Goal: Check status: Check status

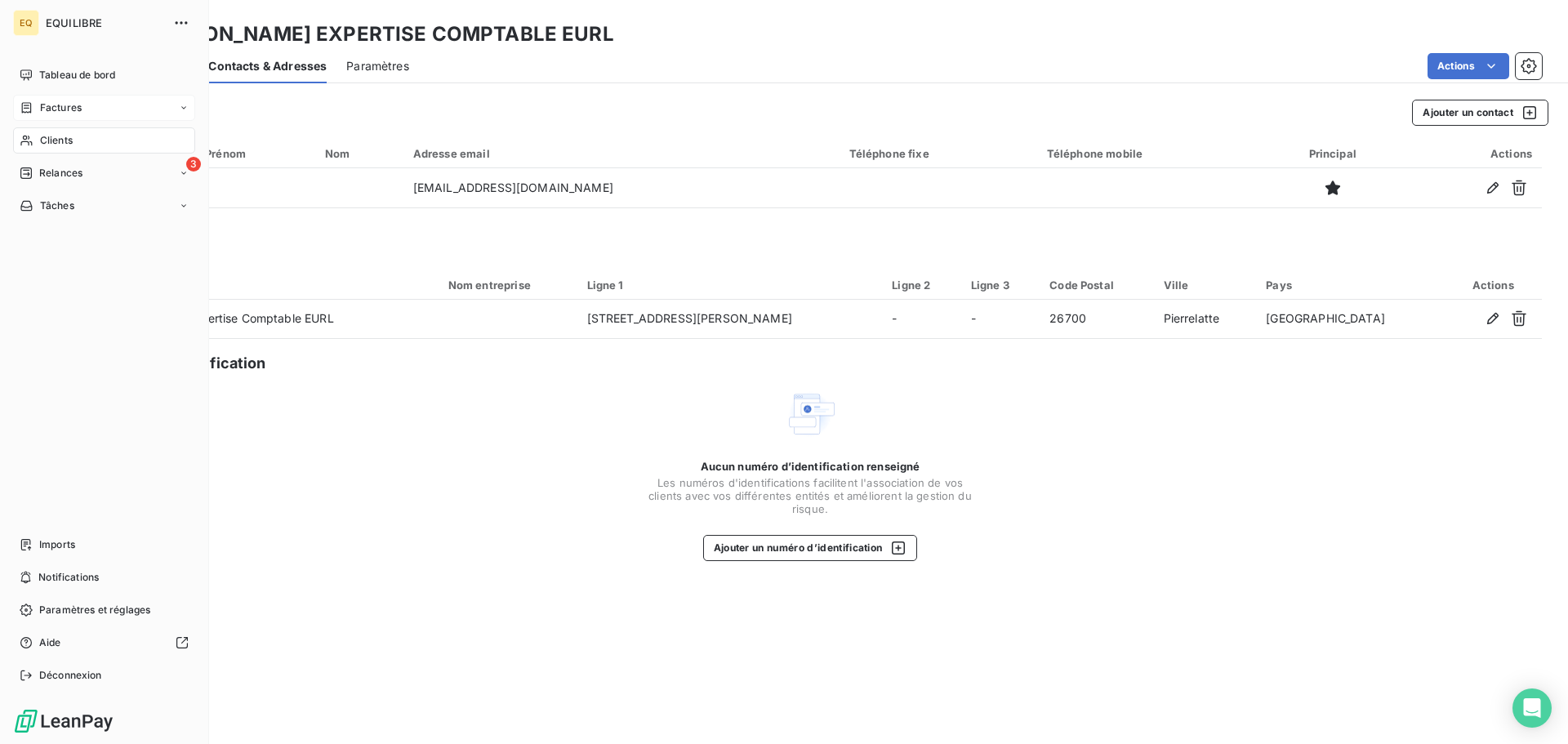
click at [67, 103] on span "Factures" at bounding box center [60, 108] width 41 height 15
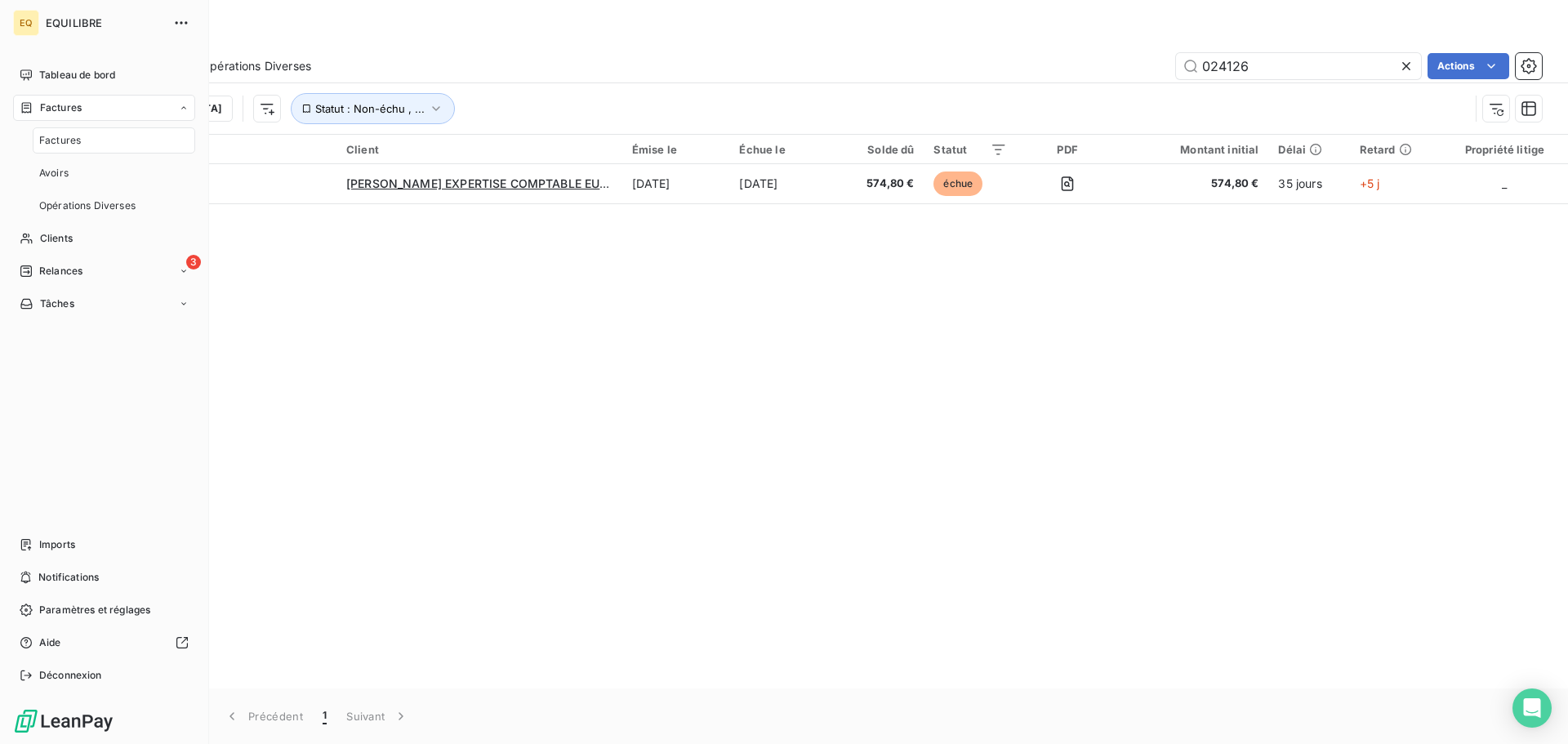
click at [83, 102] on div "Factures" at bounding box center [103, 108] width 182 height 26
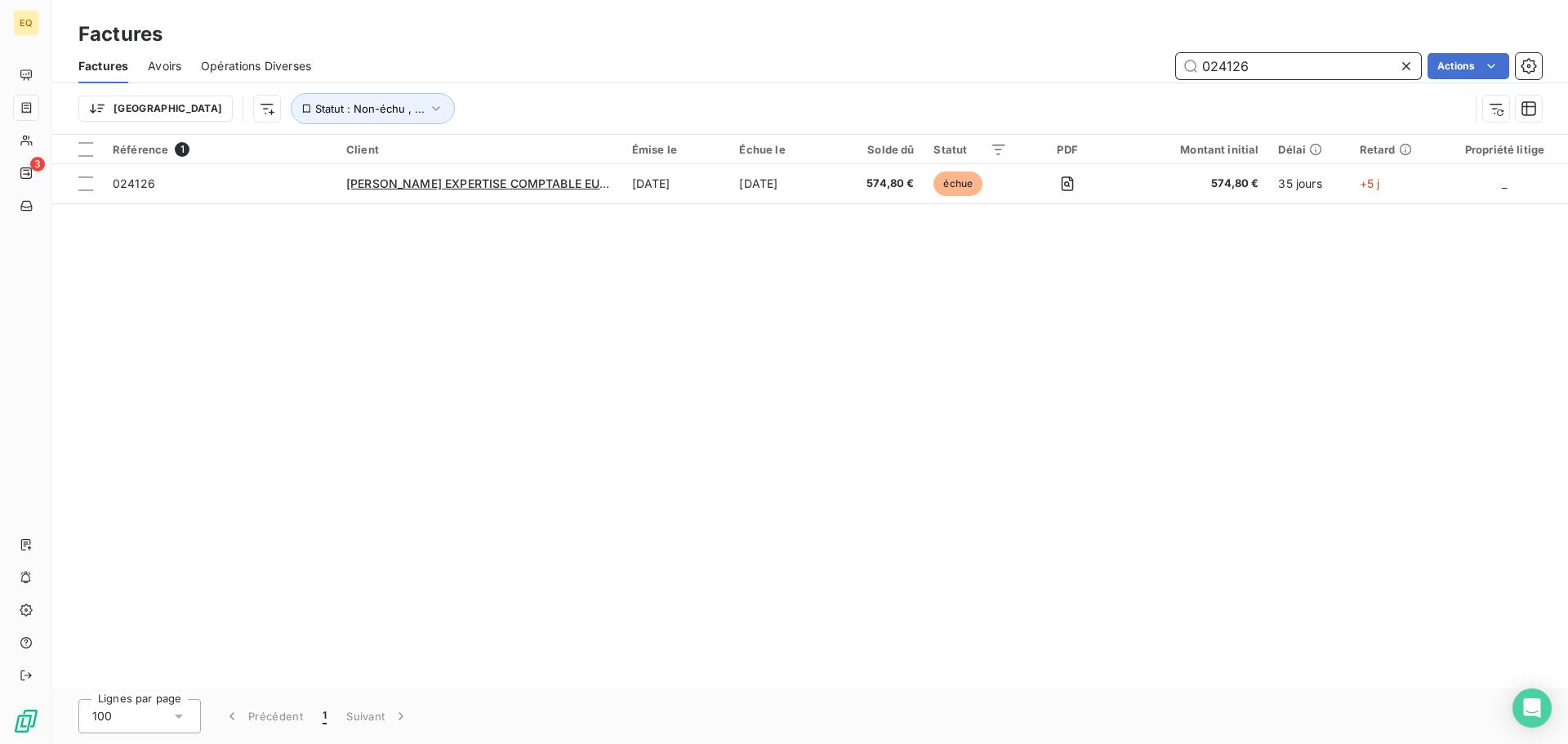
drag, startPoint x: 1270, startPoint y: 61, endPoint x: 1133, endPoint y: 53, distance: 137.2
click at [1133, 53] on div "024126 Actions" at bounding box center [936, 66] width 1211 height 26
type input "023237"
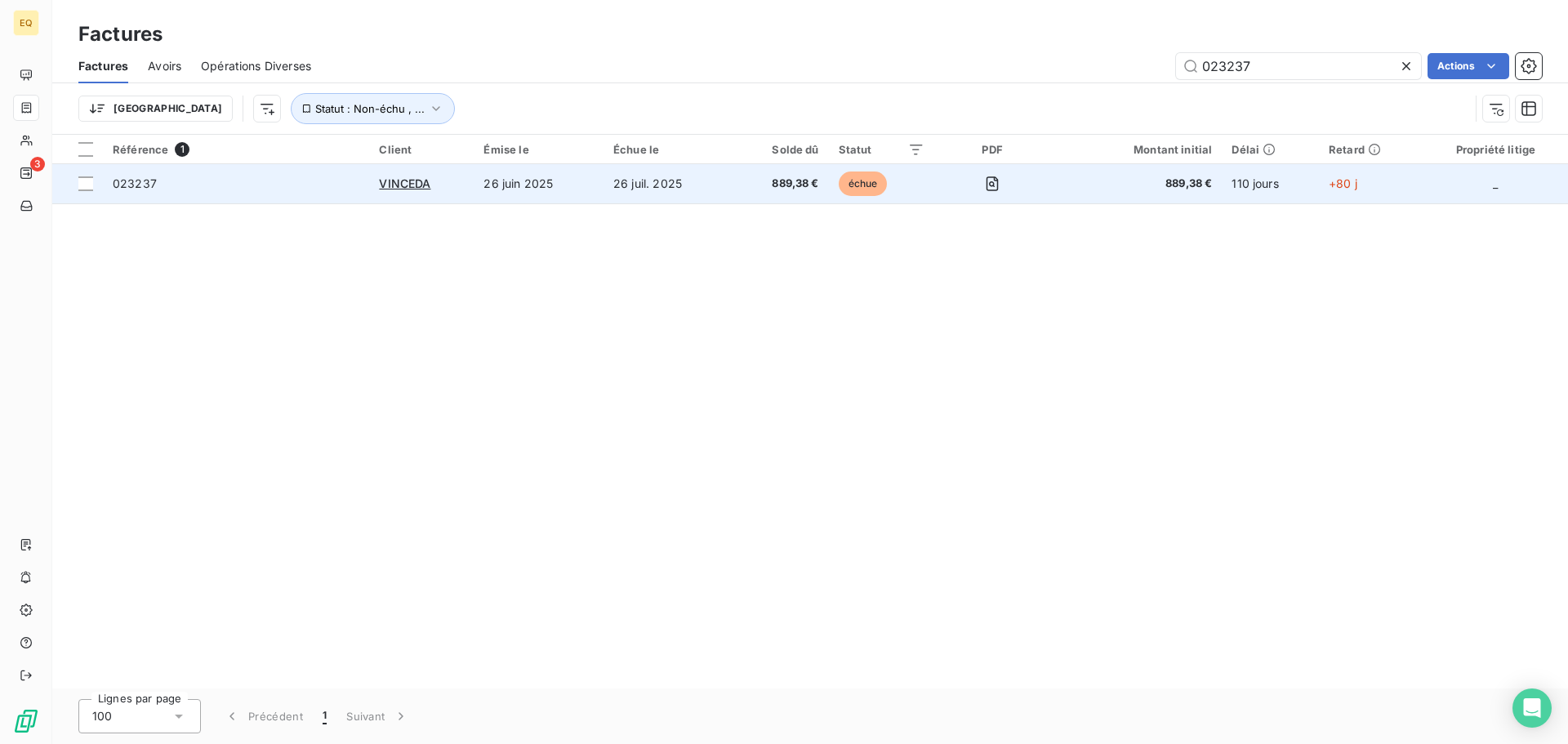
click at [282, 184] on span "023237" at bounding box center [236, 183] width 246 height 16
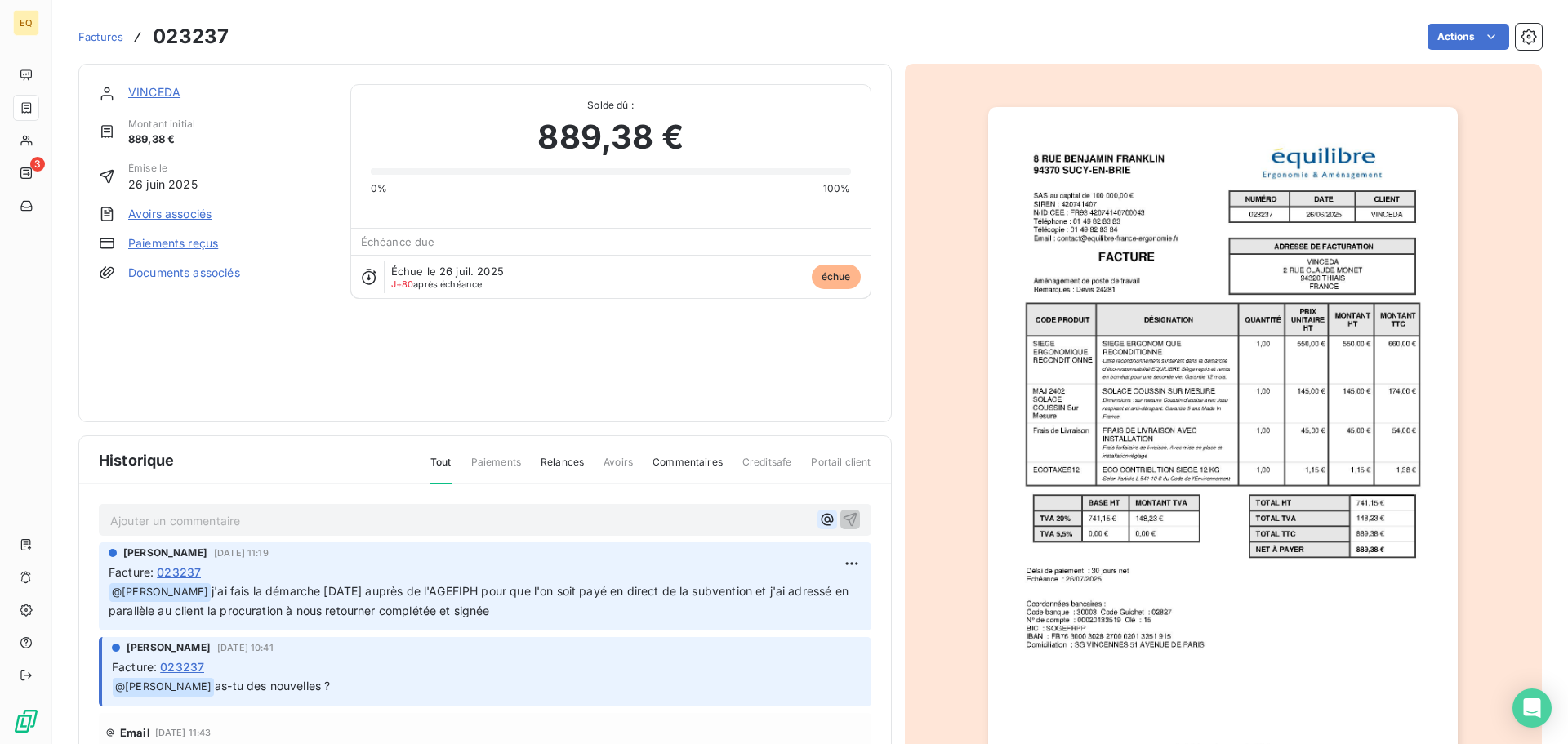
click at [821, 518] on icon "button" at bounding box center [827, 519] width 12 height 12
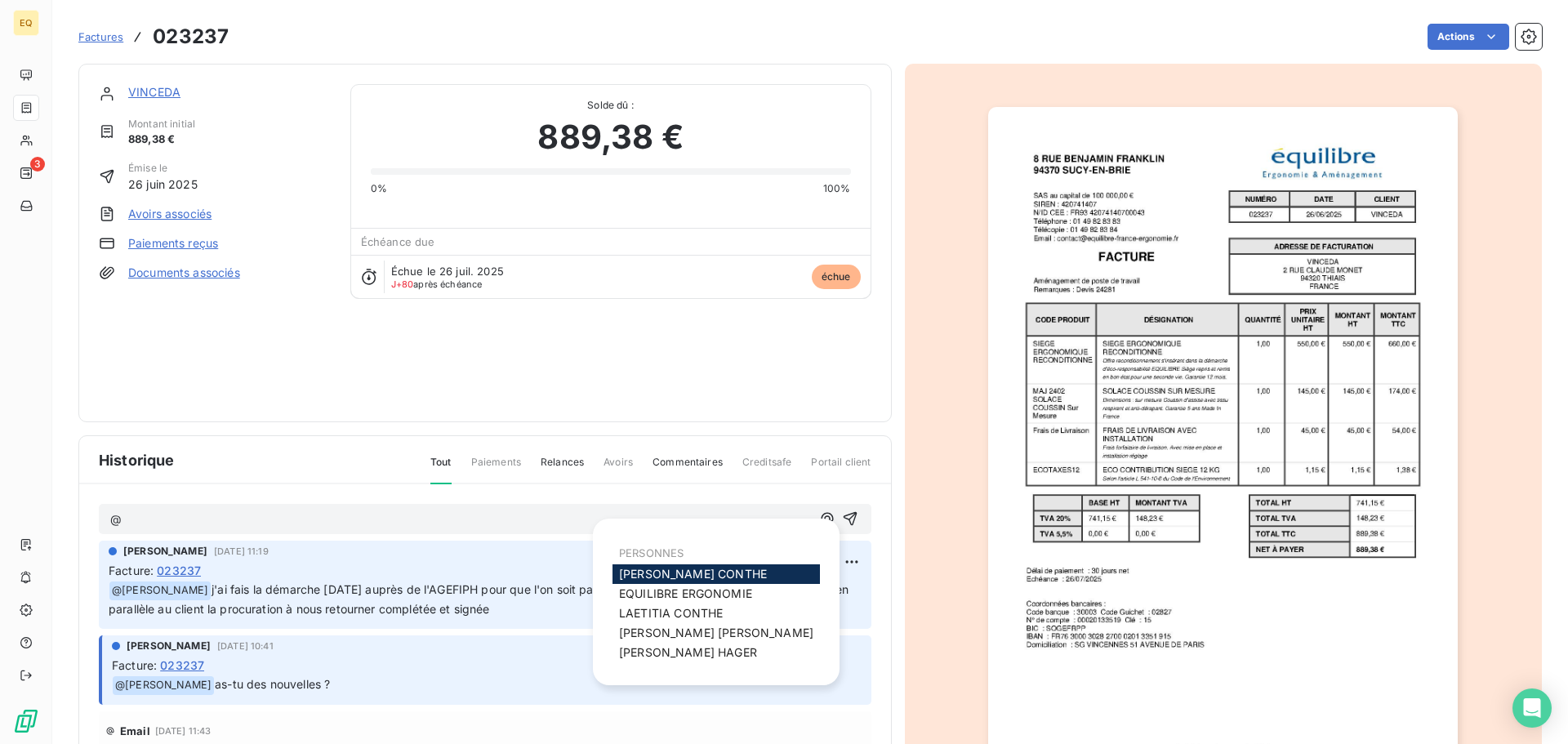
click at [644, 573] on span "[PERSON_NAME]" at bounding box center [694, 574] width 148 height 14
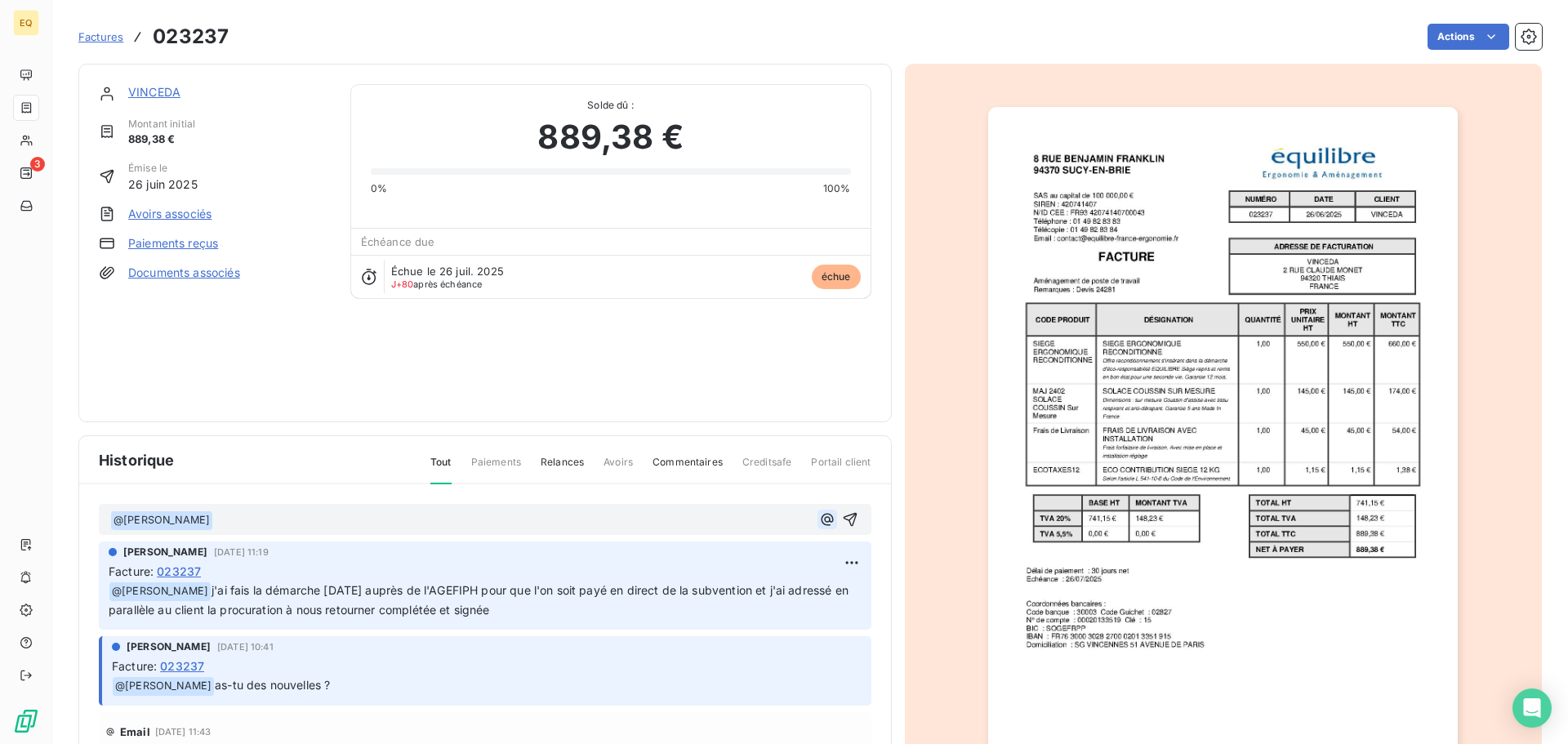
click at [821, 518] on icon "button" at bounding box center [827, 518] width 12 height 12
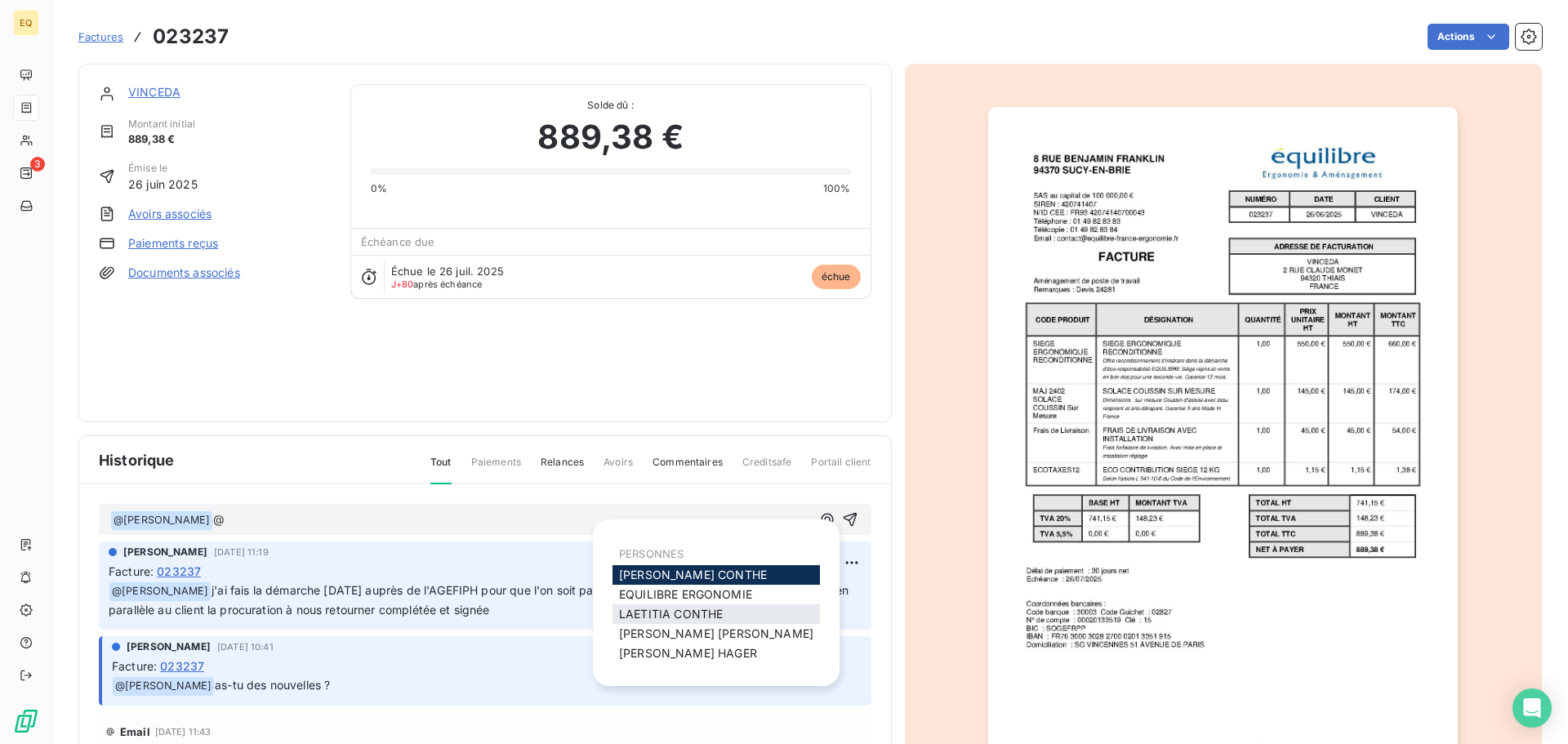
click at [679, 613] on span "[PERSON_NAME]" at bounding box center [671, 613] width 103 height 14
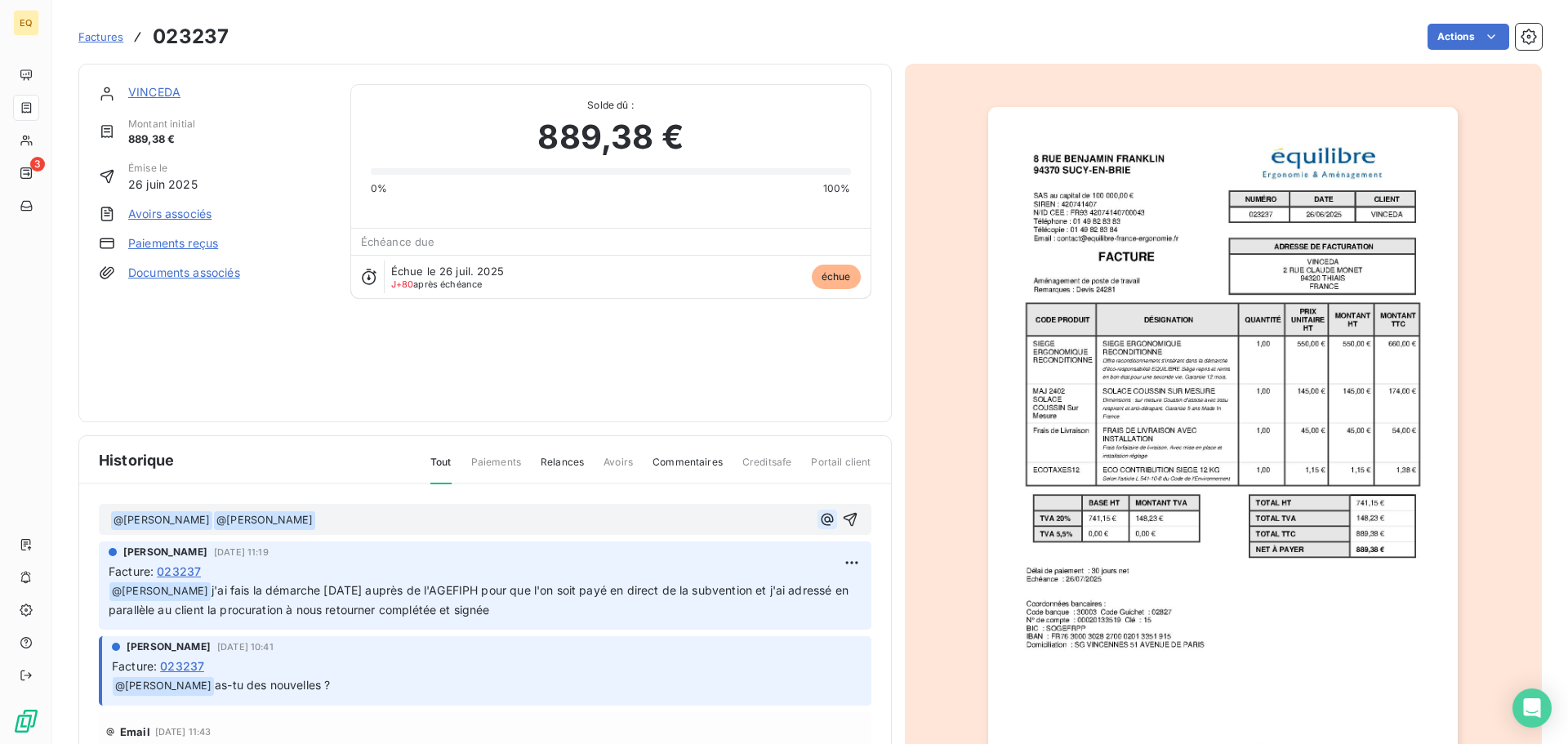
click at [821, 517] on icon "button" at bounding box center [827, 518] width 12 height 12
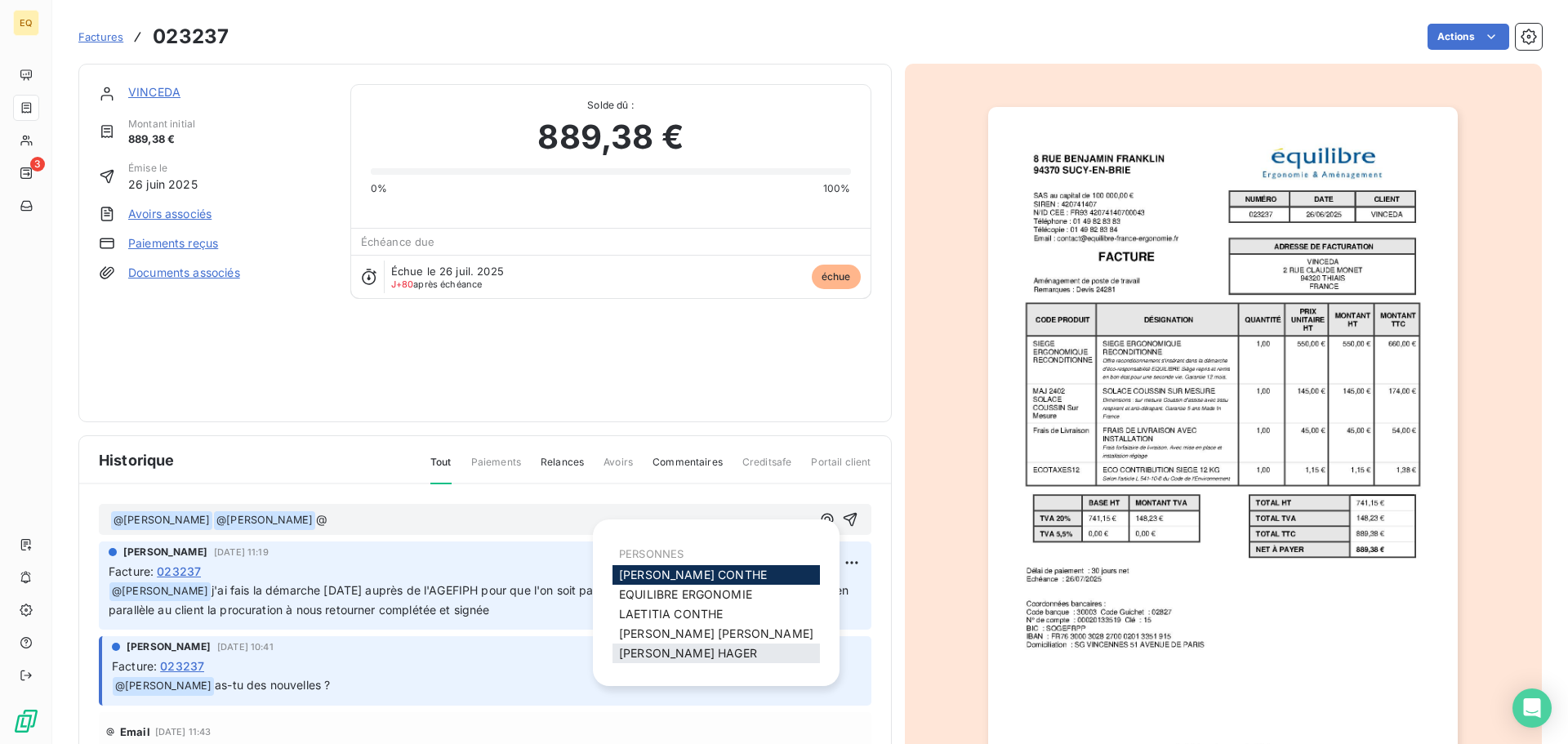
click at [656, 651] on span "[PERSON_NAME]" at bounding box center [688, 653] width 138 height 14
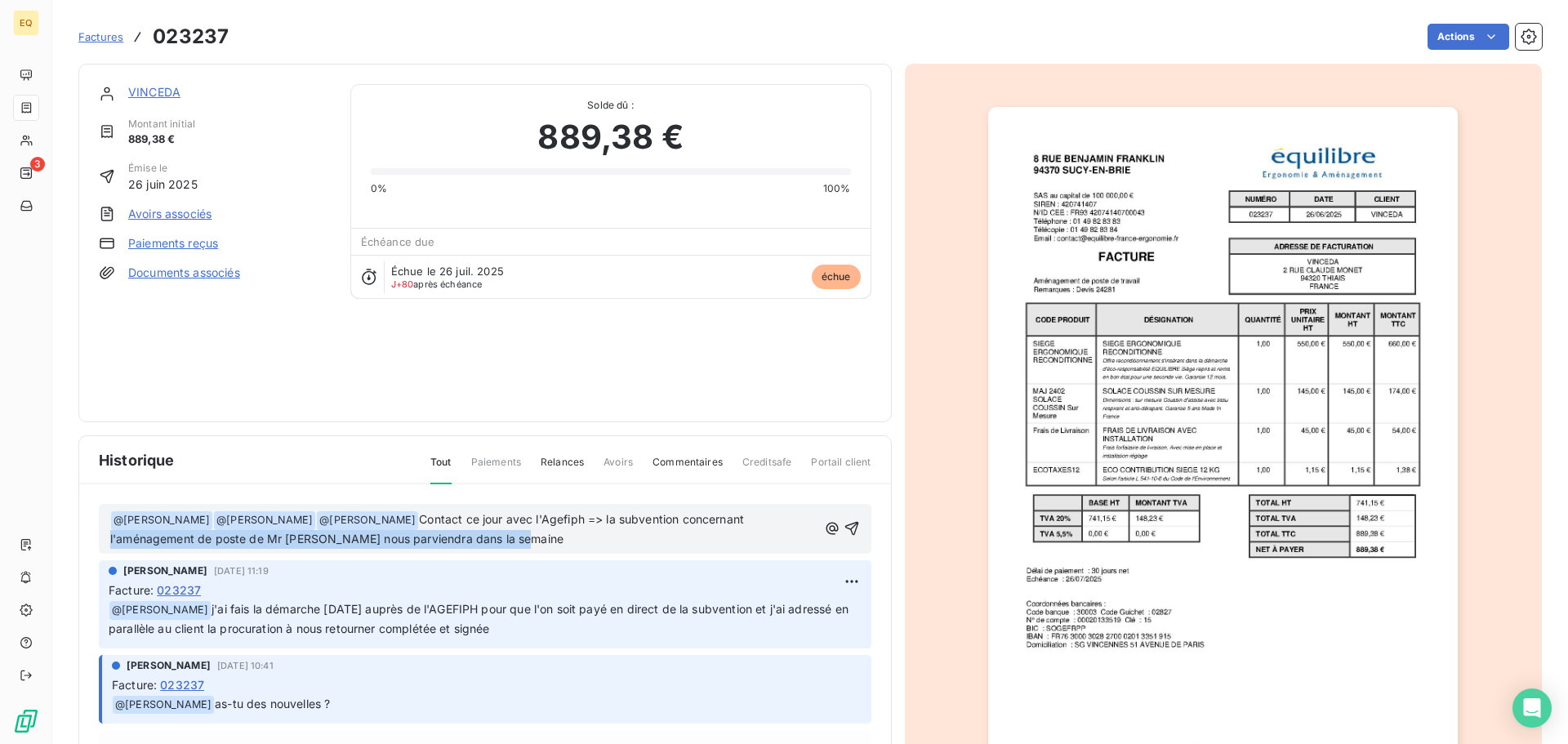
drag, startPoint x: 531, startPoint y: 543, endPoint x: 90, endPoint y: 549, distance: 441.0
click at [92, 549] on div "﻿ @ [PERSON_NAME] ﻿ ﻿ @ [PERSON_NAME] ﻿ ﻿ @ [PERSON_NAME] ﻿ Contact ce jour ave…" at bounding box center [485, 673] width 812 height 378
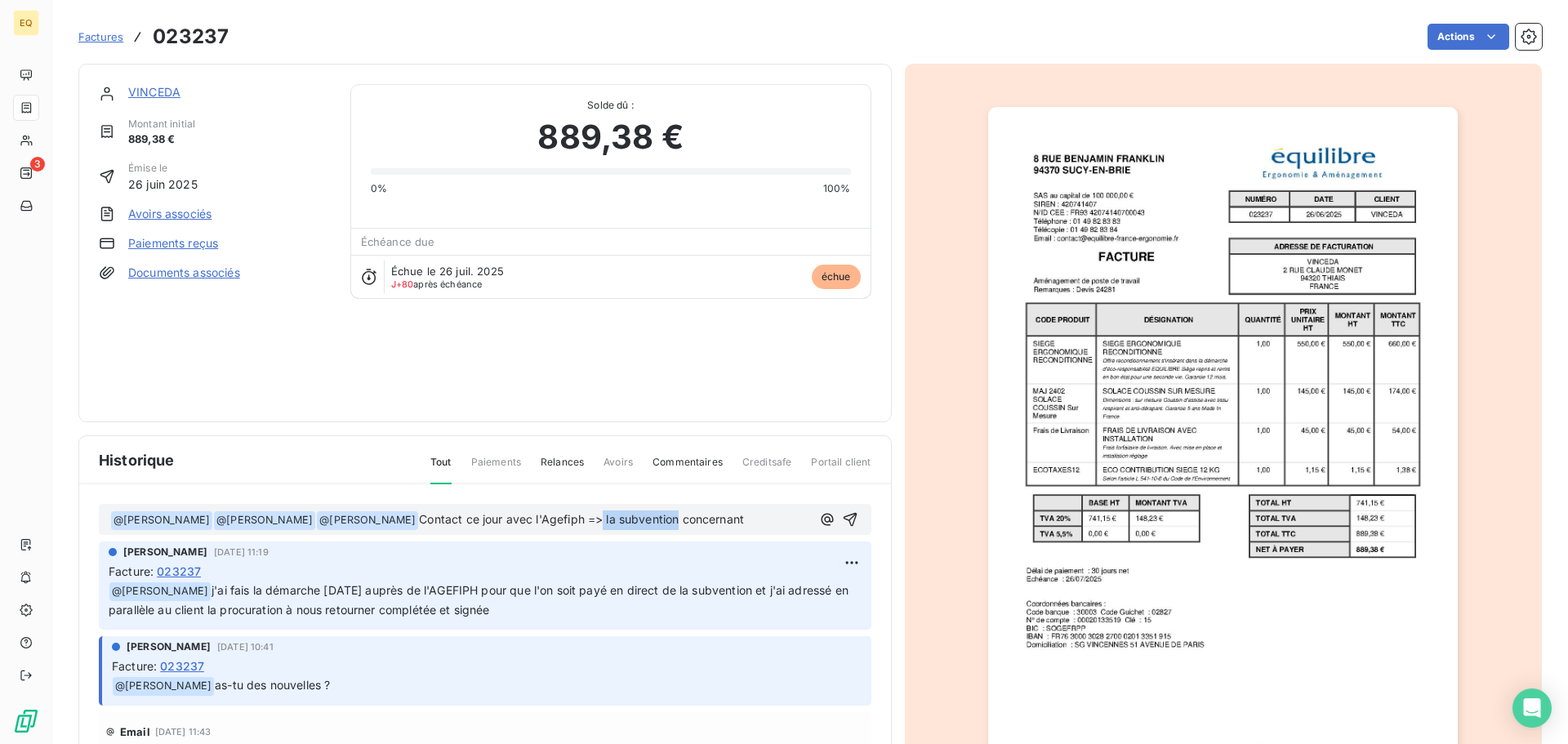
drag, startPoint x: 758, startPoint y: 518, endPoint x: 607, endPoint y: 519, distance: 151.0
click at [607, 519] on p "﻿ @ [PERSON_NAME] ﻿ ﻿ @ [PERSON_NAME] ﻿ ﻿ @ [PERSON_NAME] ﻿ Contact ce jour ave…" at bounding box center [461, 520] width 701 height 20
drag, startPoint x: 682, startPoint y: 518, endPoint x: 611, endPoint y: 518, distance: 71.0
click at [611, 518] on p "﻿ @ [PERSON_NAME] ﻿ ﻿ @ [PERSON_NAME] ﻿ ﻿ @ [PERSON_NAME] ﻿ Contact ce jour ave…" at bounding box center [461, 520] width 701 height 20
click at [701, 514] on p "﻿ @ [PERSON_NAME] ﻿ ﻿ @ [PERSON_NAME] ﻿ ﻿ @ [PERSON_NAME] ﻿ Contact ce jour ave…" at bounding box center [461, 520] width 701 height 20
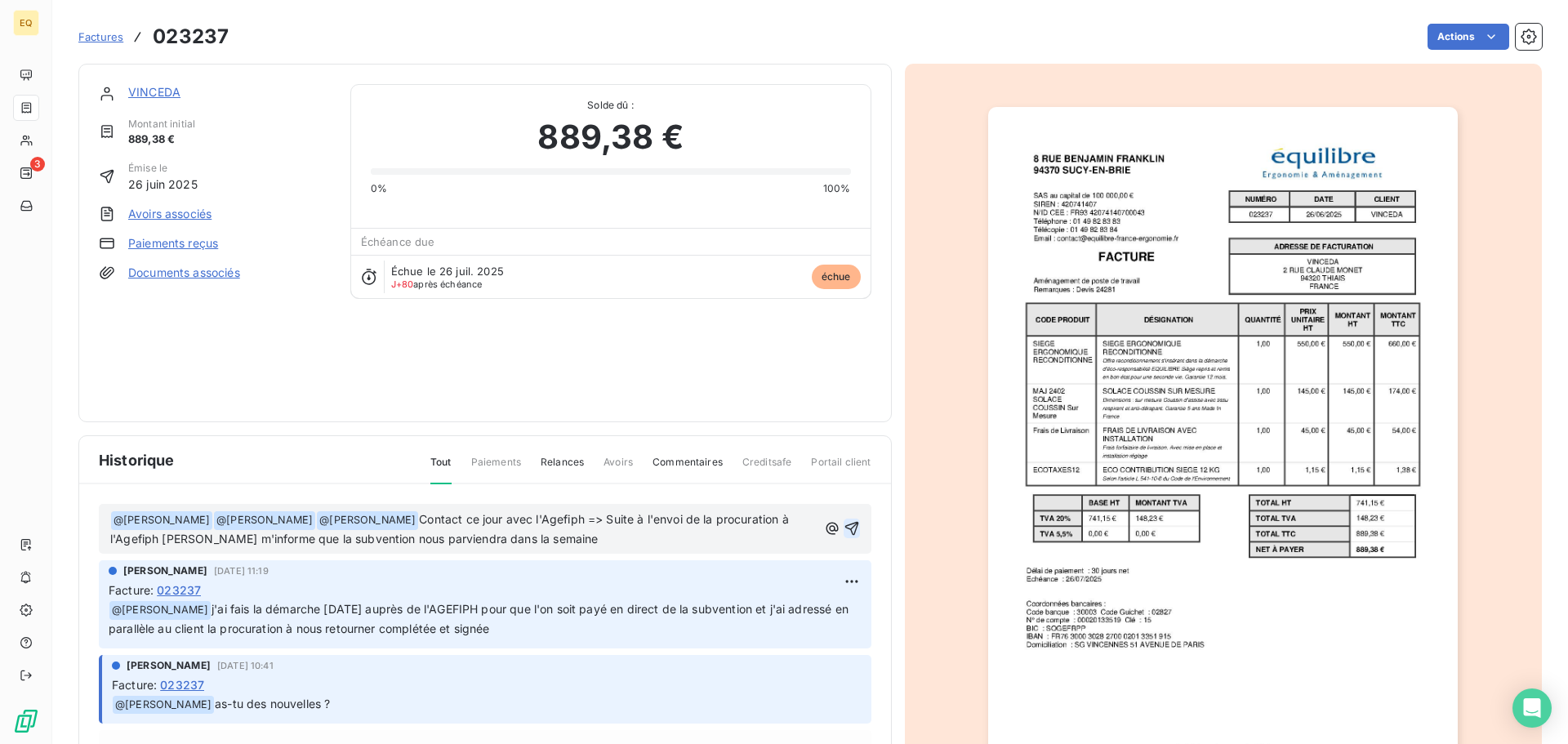
click at [844, 526] on icon "button" at bounding box center [851, 529] width 14 height 14
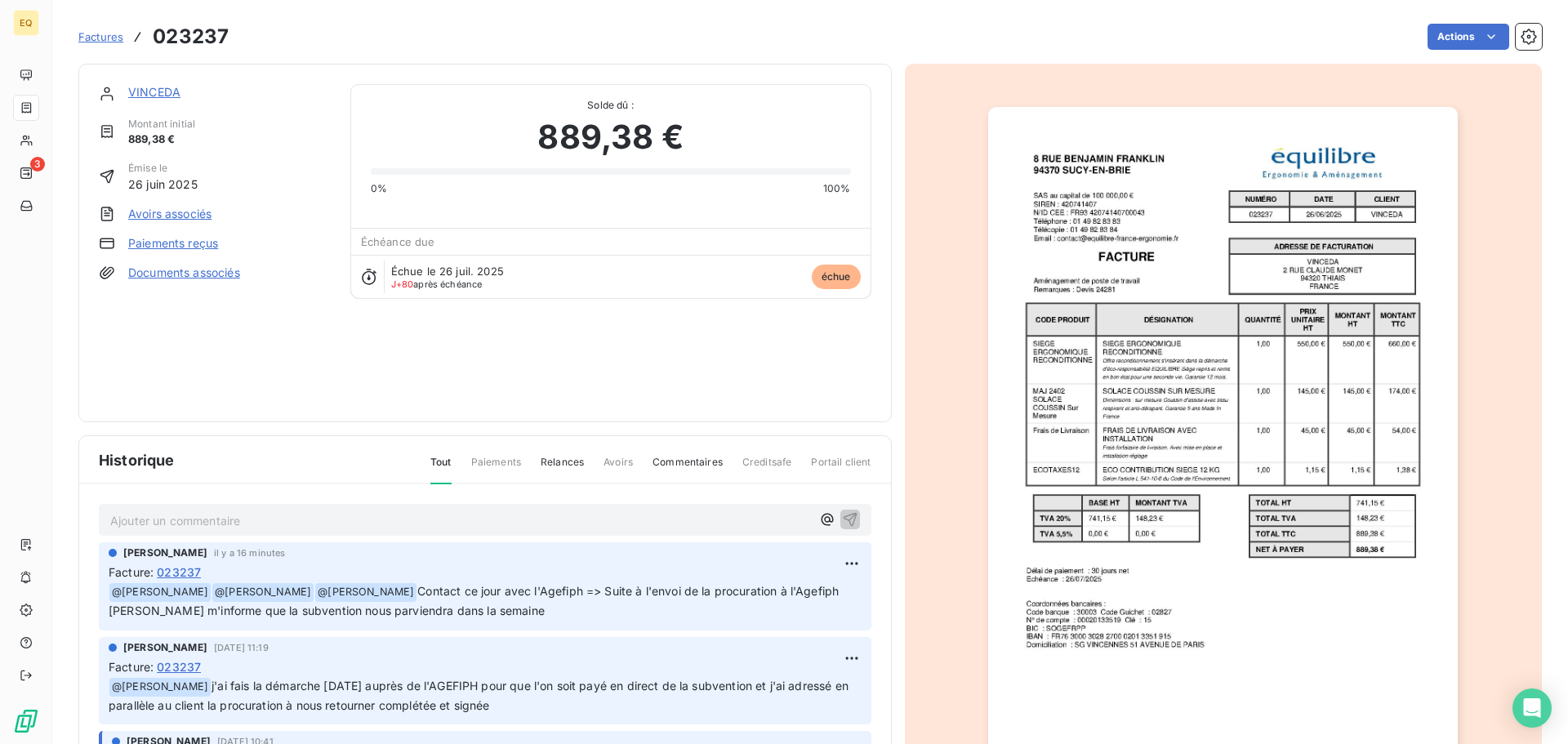
click at [106, 38] on span "Factures" at bounding box center [101, 36] width 45 height 13
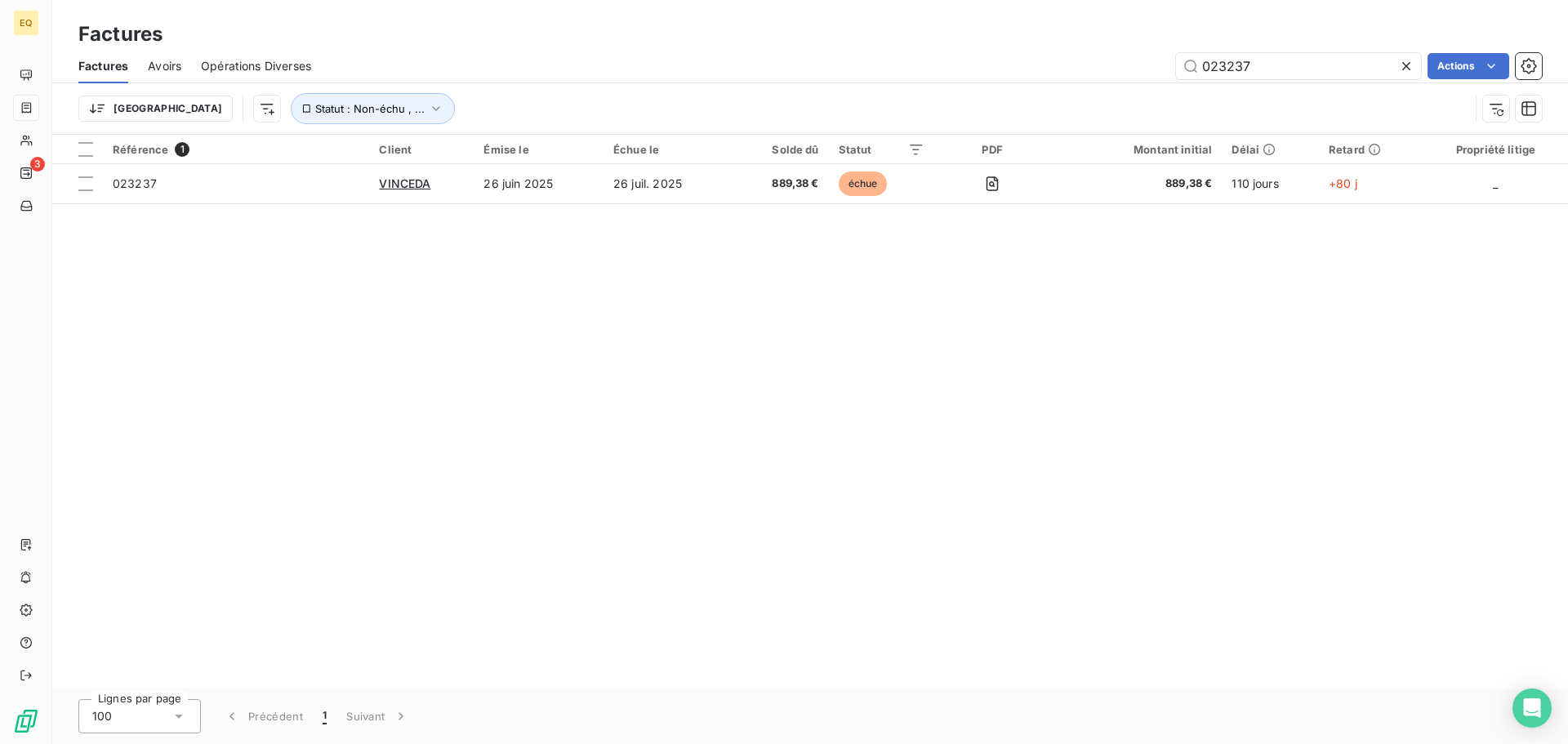
drag, startPoint x: 1266, startPoint y: 71, endPoint x: 1142, endPoint y: 61, distance: 124.4
click at [1143, 62] on div "023237 Actions" at bounding box center [936, 66] width 1211 height 26
type input "023937"
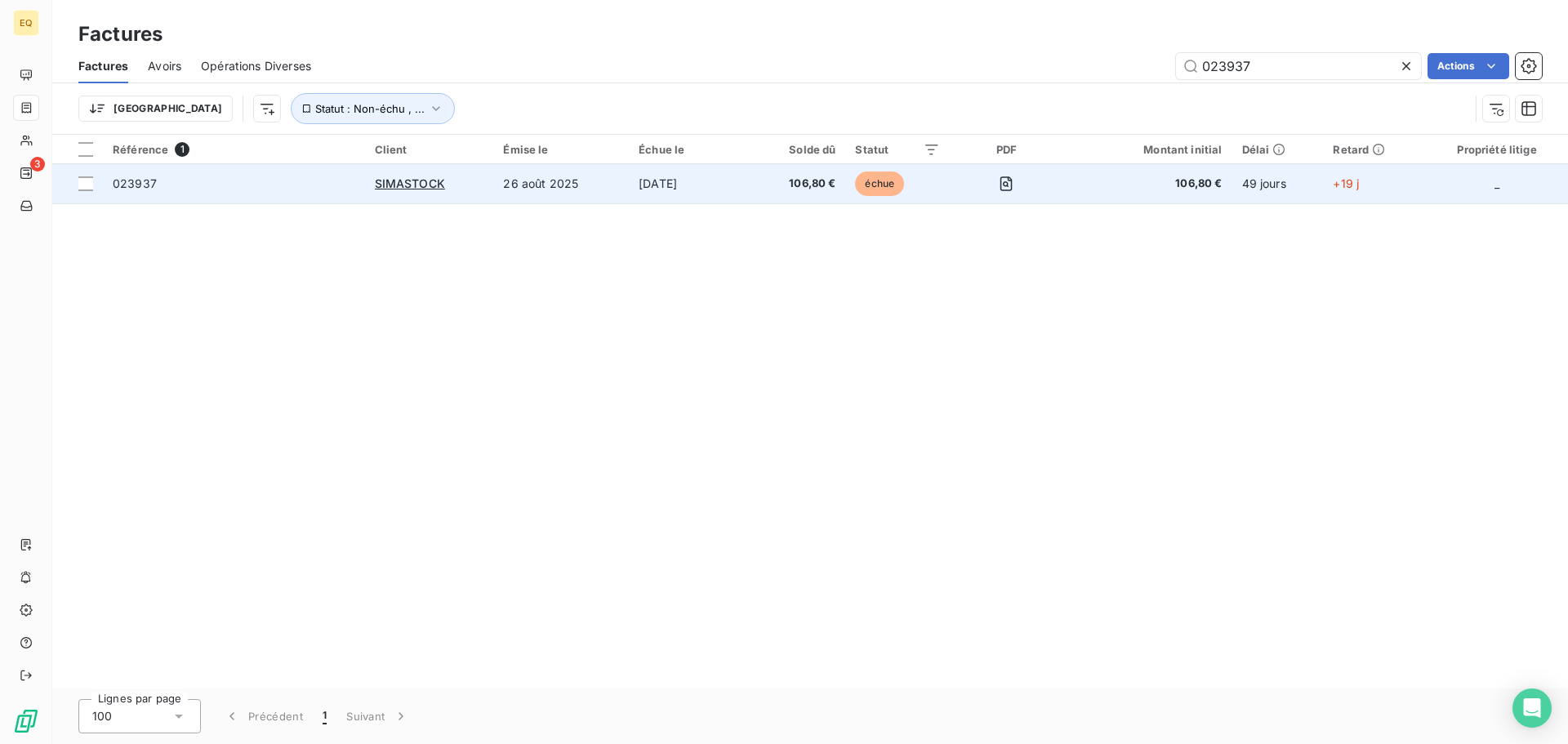
drag, startPoint x: 217, startPoint y: 183, endPoint x: 227, endPoint y: 185, distance: 10.2
click at [221, 183] on span "023937" at bounding box center [234, 183] width 243 height 16
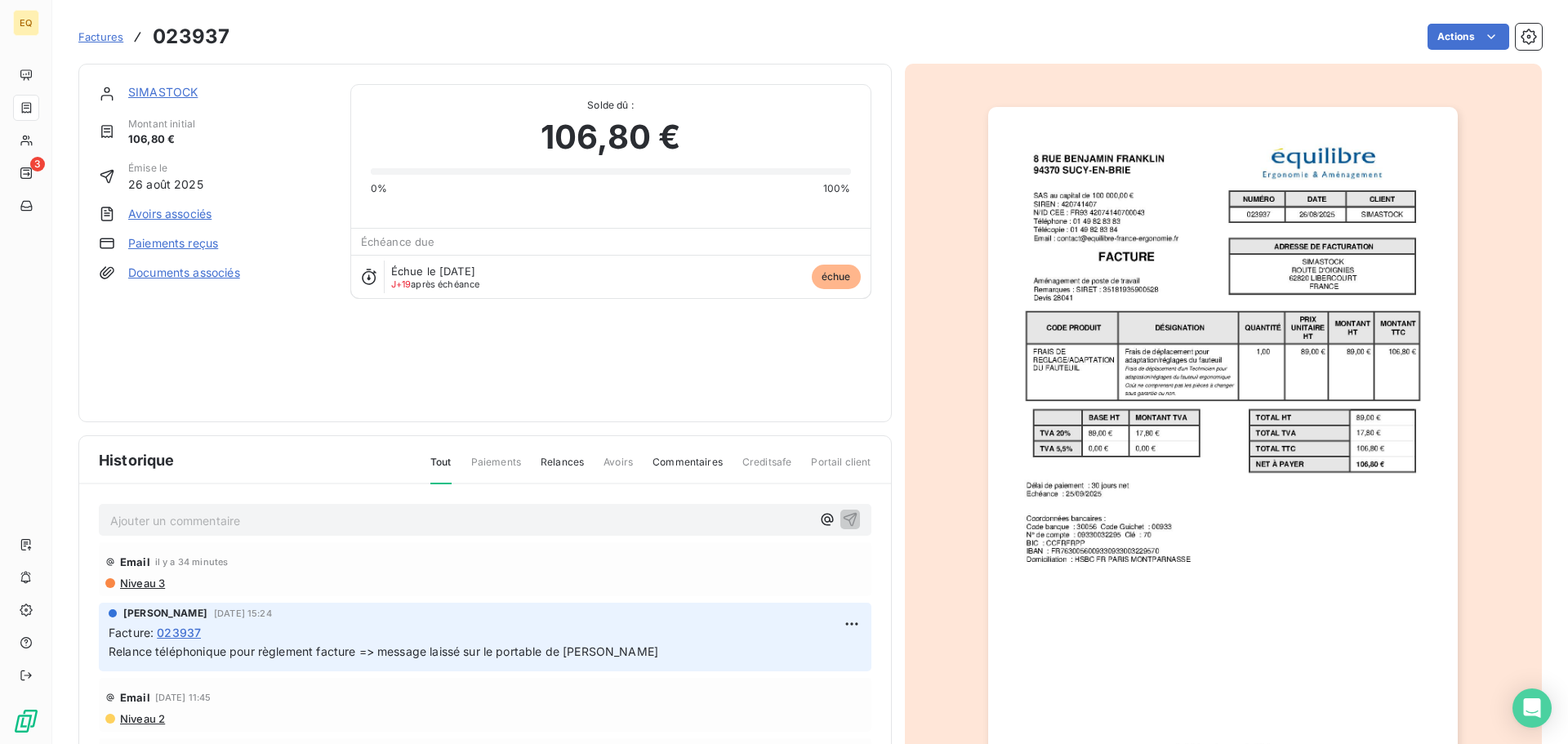
click at [173, 269] on link "Documents associés" at bounding box center [184, 272] width 112 height 16
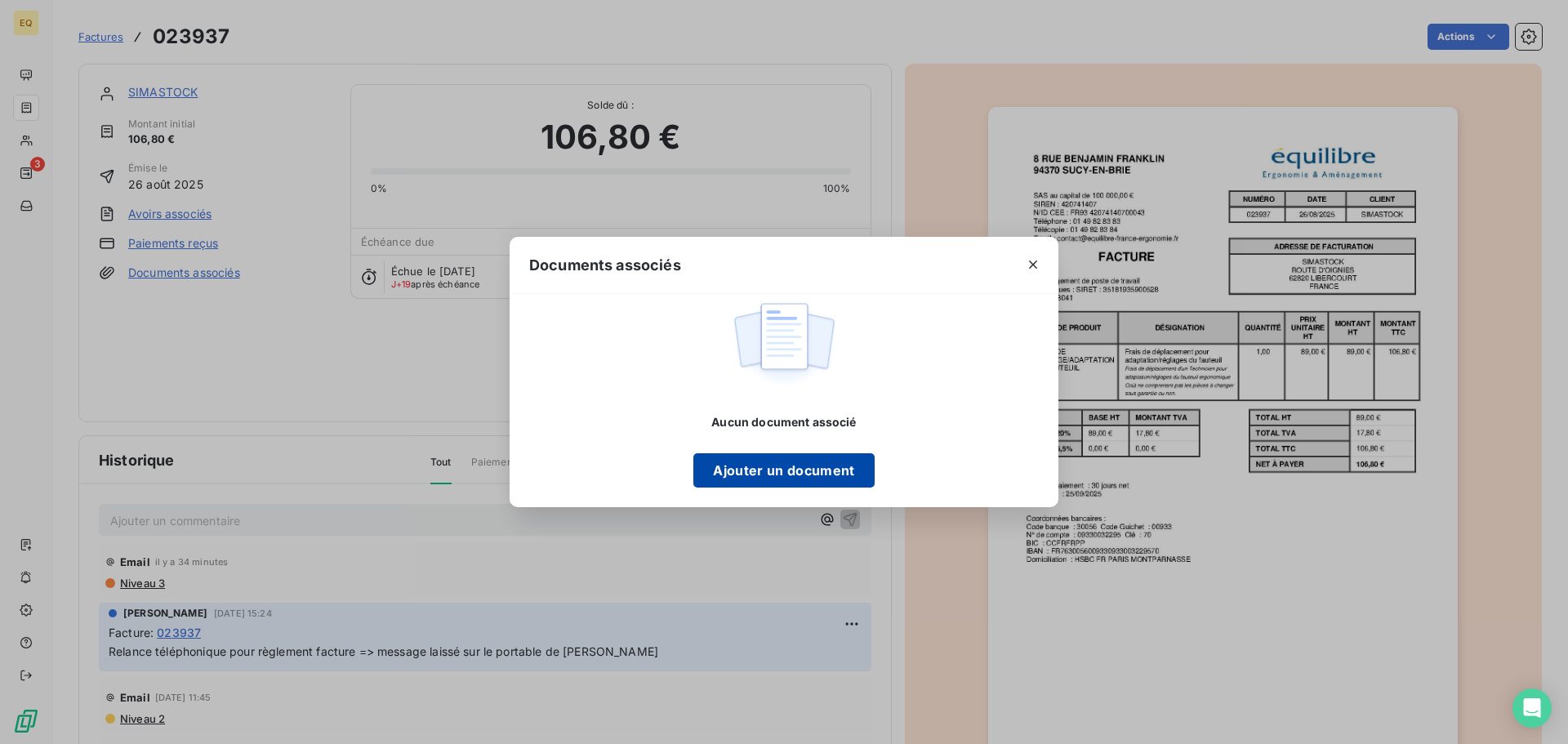
click at [752, 470] on button "Ajouter un document" at bounding box center [784, 470] width 181 height 34
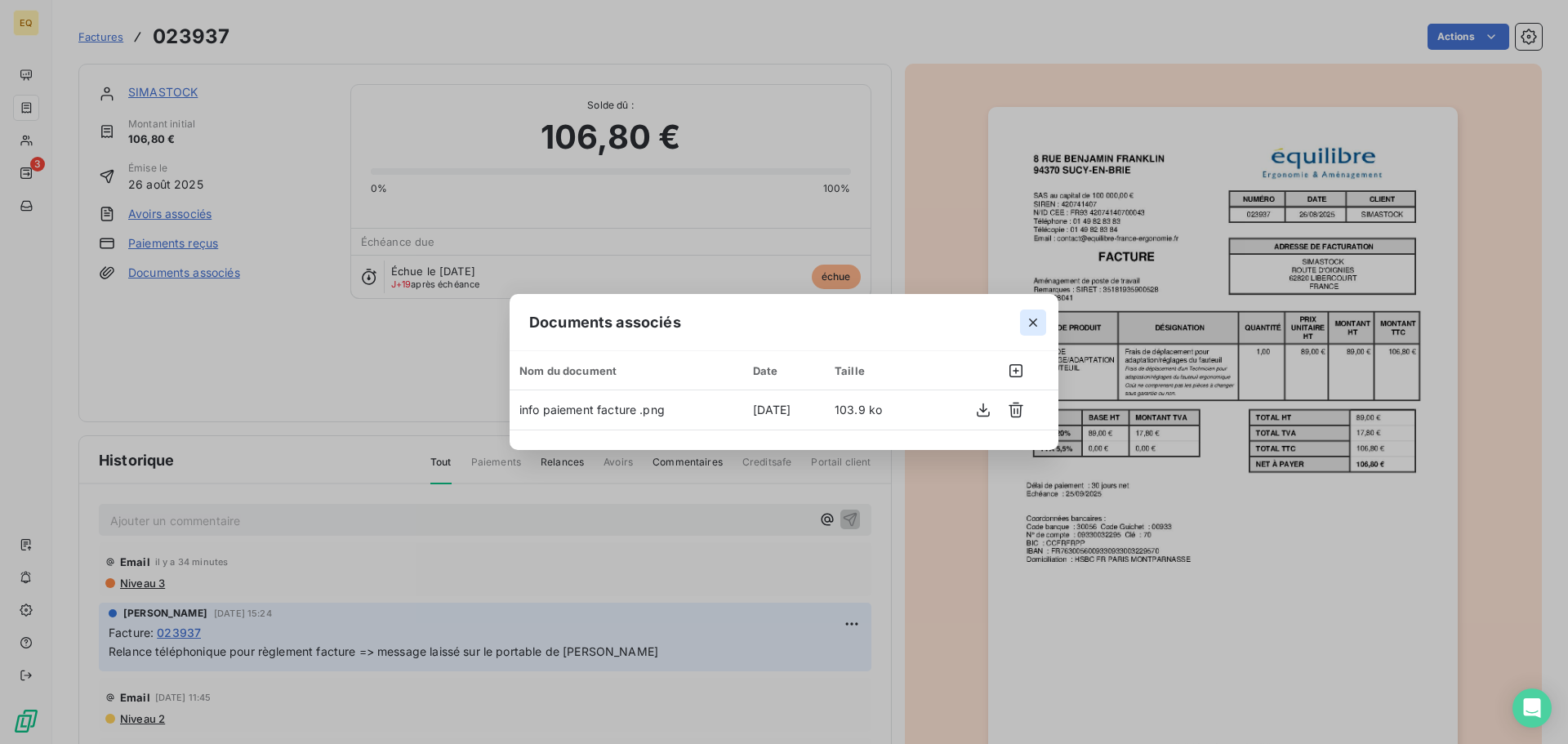
click at [1034, 319] on icon "button" at bounding box center [1033, 322] width 16 height 16
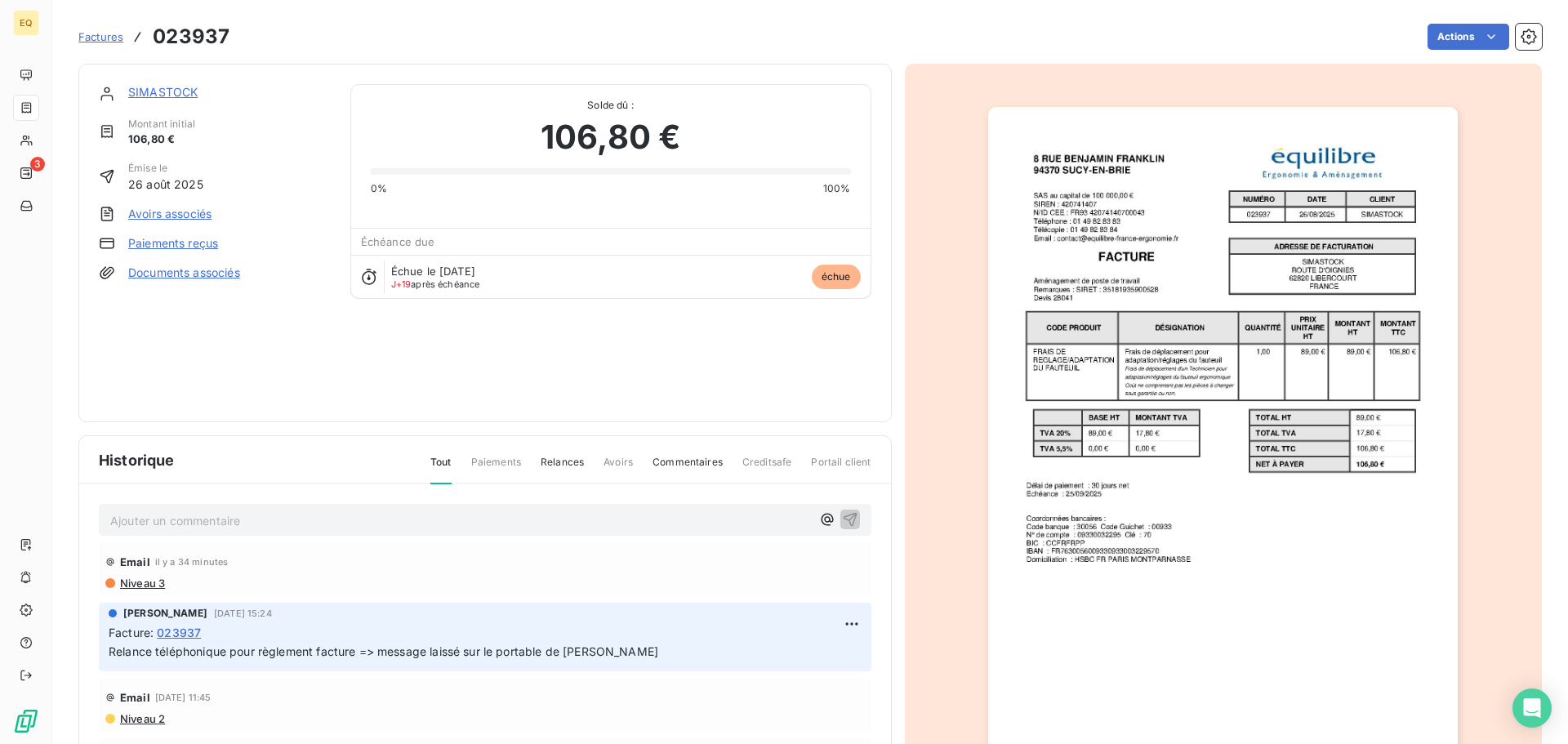
click at [176, 521] on p "Ajouter un commentaire ﻿" at bounding box center [461, 521] width 701 height 21
drag, startPoint x: 832, startPoint y: 518, endPoint x: 588, endPoint y: 526, distance: 244.1
click at [584, 530] on div "Retour de mail ce jour [PERSON_NAME] => la facture va être payée par la comptab…" at bounding box center [485, 518] width 773 height 30
click at [613, 528] on p "Retour de mail ce jour [PERSON_NAME] => la facture va être payée par la comptab…" at bounding box center [461, 520] width 701 height 19
click at [110, 518] on span "Retour de mail ce jour [PERSON_NAME] => la facture va être payée par la comptab…" at bounding box center [348, 518] width 476 height 14
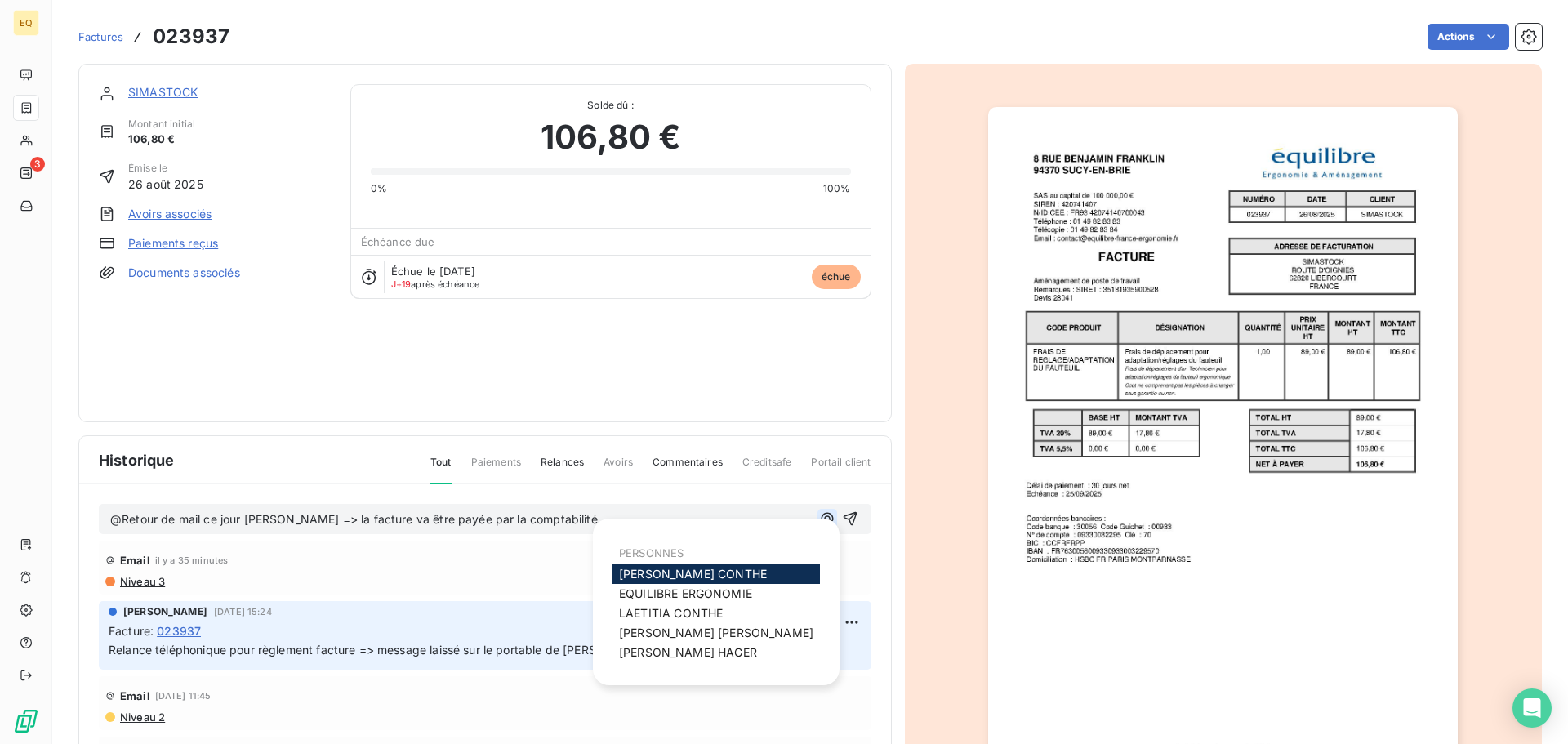
click at [819, 518] on icon "button" at bounding box center [827, 518] width 16 height 16
click at [681, 571] on span "[PERSON_NAME]" at bounding box center [694, 574] width 148 height 14
click at [821, 519] on icon "button" at bounding box center [827, 518] width 12 height 12
drag, startPoint x: 677, startPoint y: 613, endPoint x: 751, endPoint y: 568, distance: 86.6
click at [678, 613] on span "[PERSON_NAME]" at bounding box center [671, 613] width 103 height 14
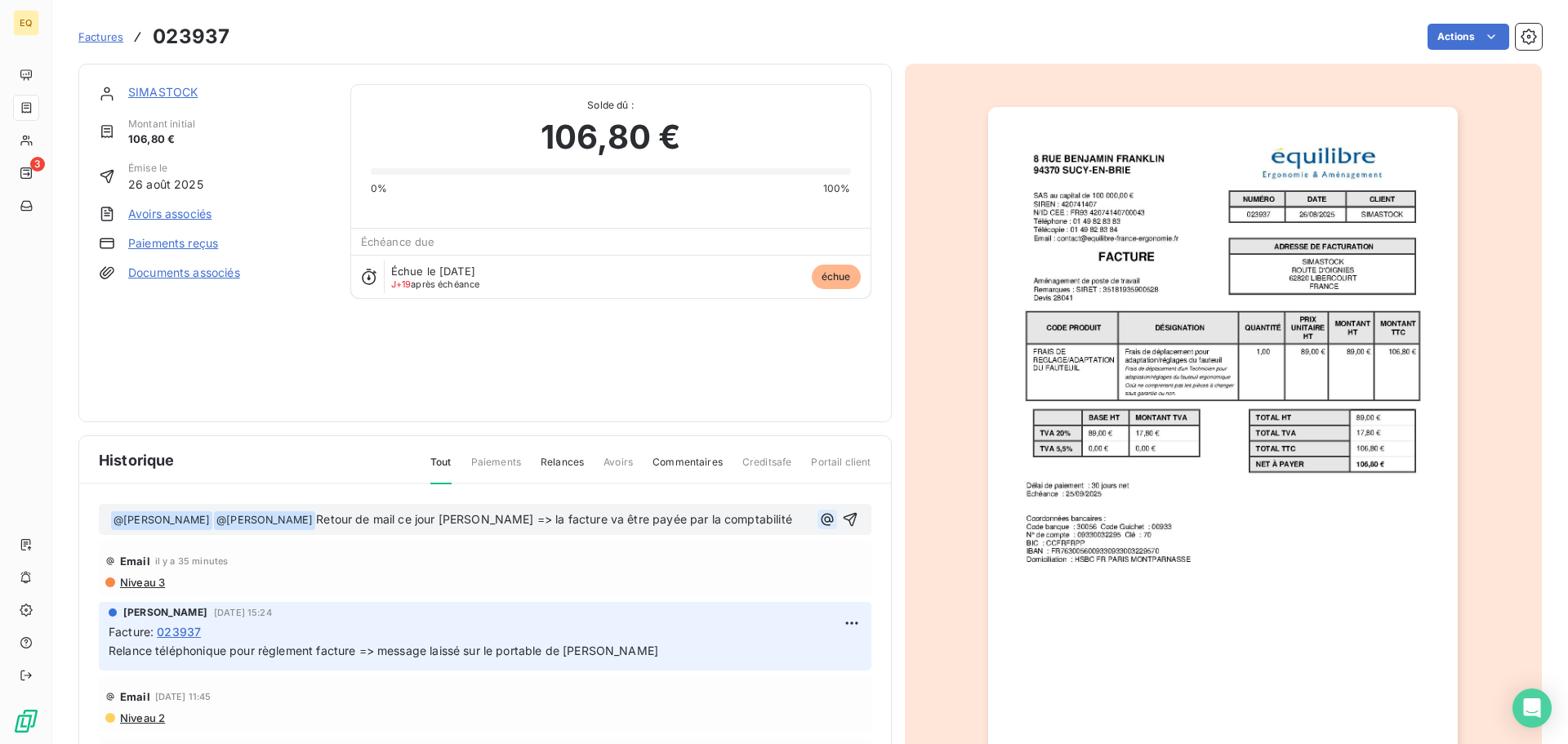
click at [819, 524] on icon "button" at bounding box center [827, 519] width 16 height 16
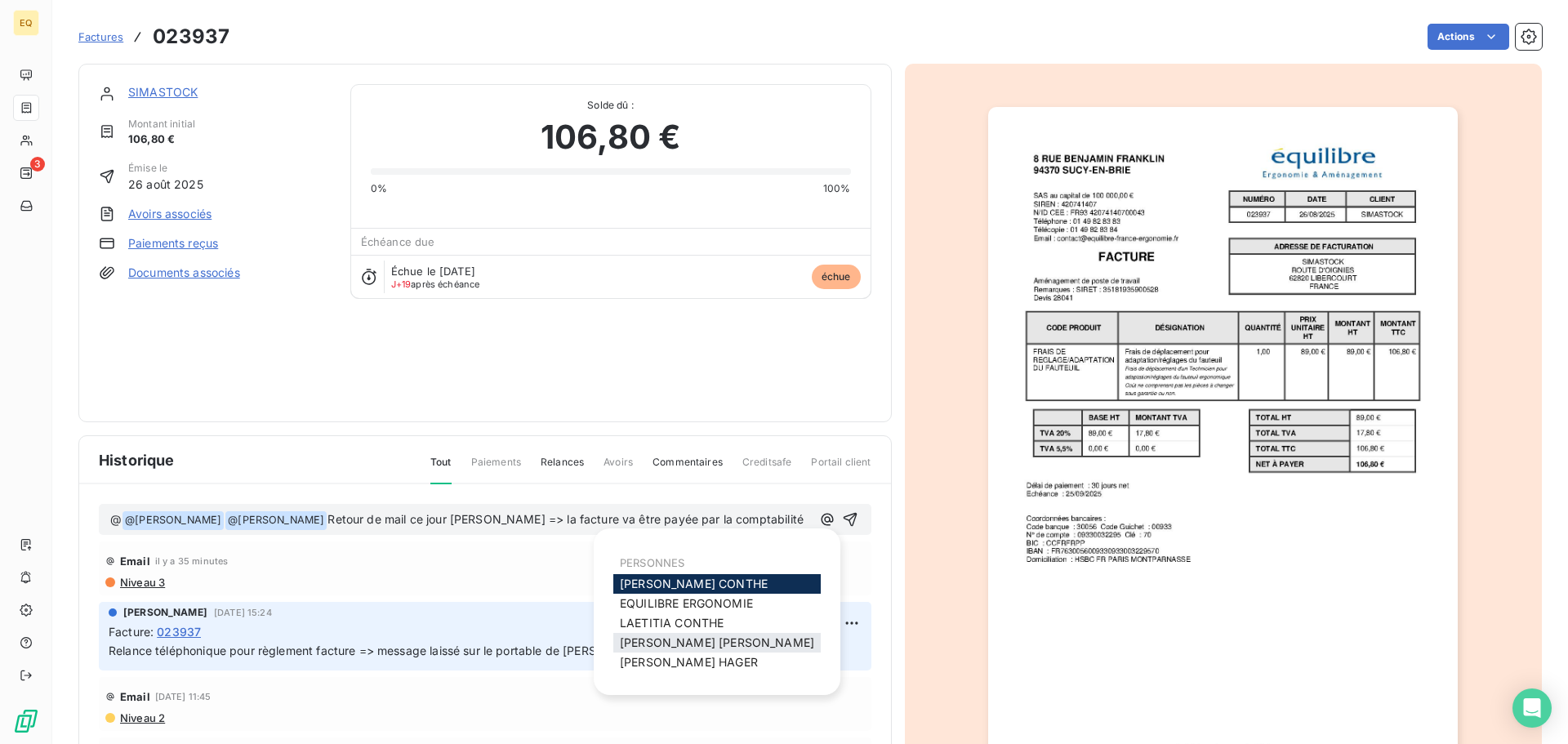
click at [666, 639] on span "[PERSON_NAME]" at bounding box center [718, 642] width 195 height 14
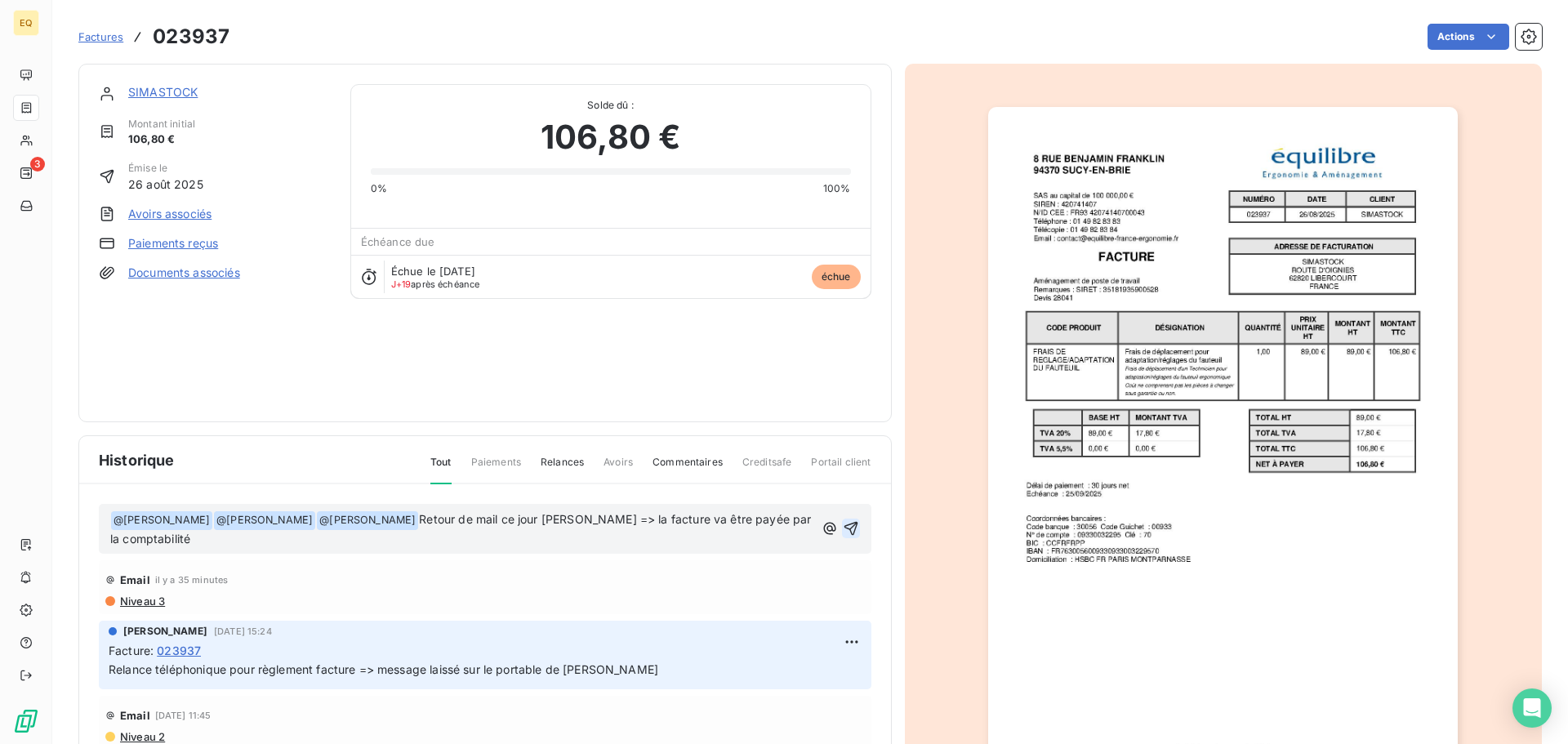
click at [843, 527] on icon "button" at bounding box center [850, 528] width 16 height 16
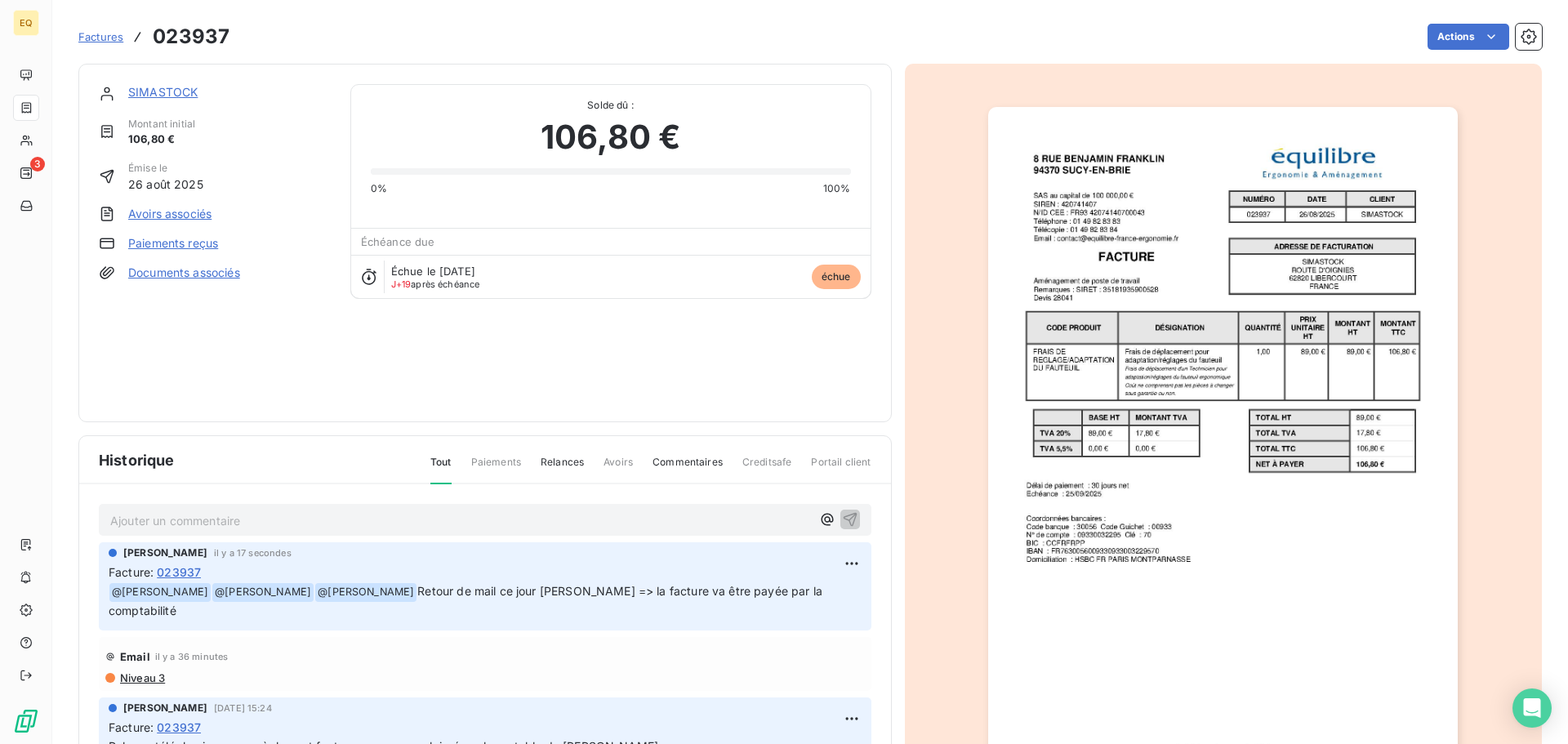
drag, startPoint x: 95, startPoint y: 35, endPoint x: 152, endPoint y: 44, distance: 57.7
click at [96, 34] on span "Factures" at bounding box center [101, 36] width 45 height 13
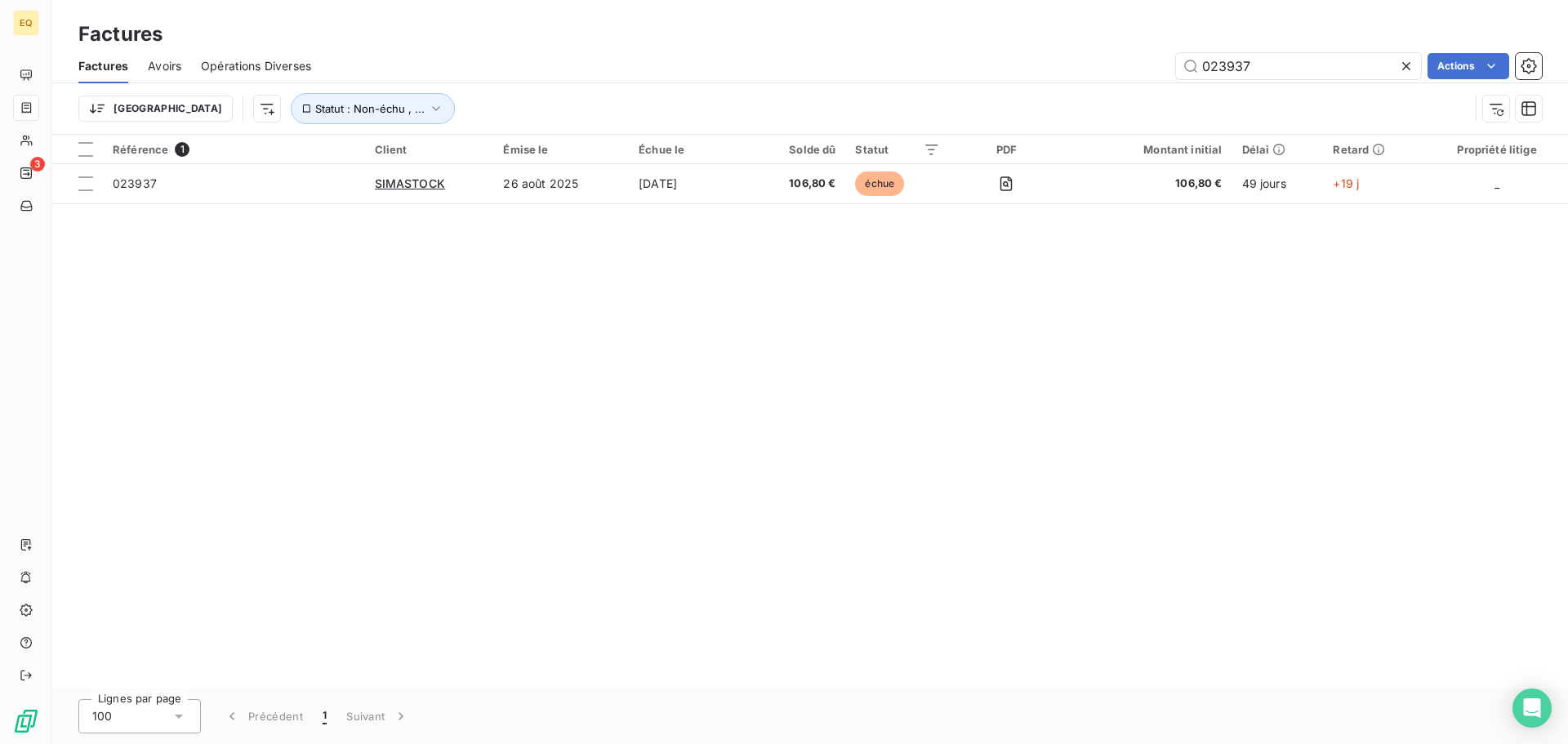
drag, startPoint x: 1268, startPoint y: 70, endPoint x: 1143, endPoint y: 59, distance: 125.5
click at [1148, 60] on div "023937 Actions" at bounding box center [936, 66] width 1211 height 26
type input "024127"
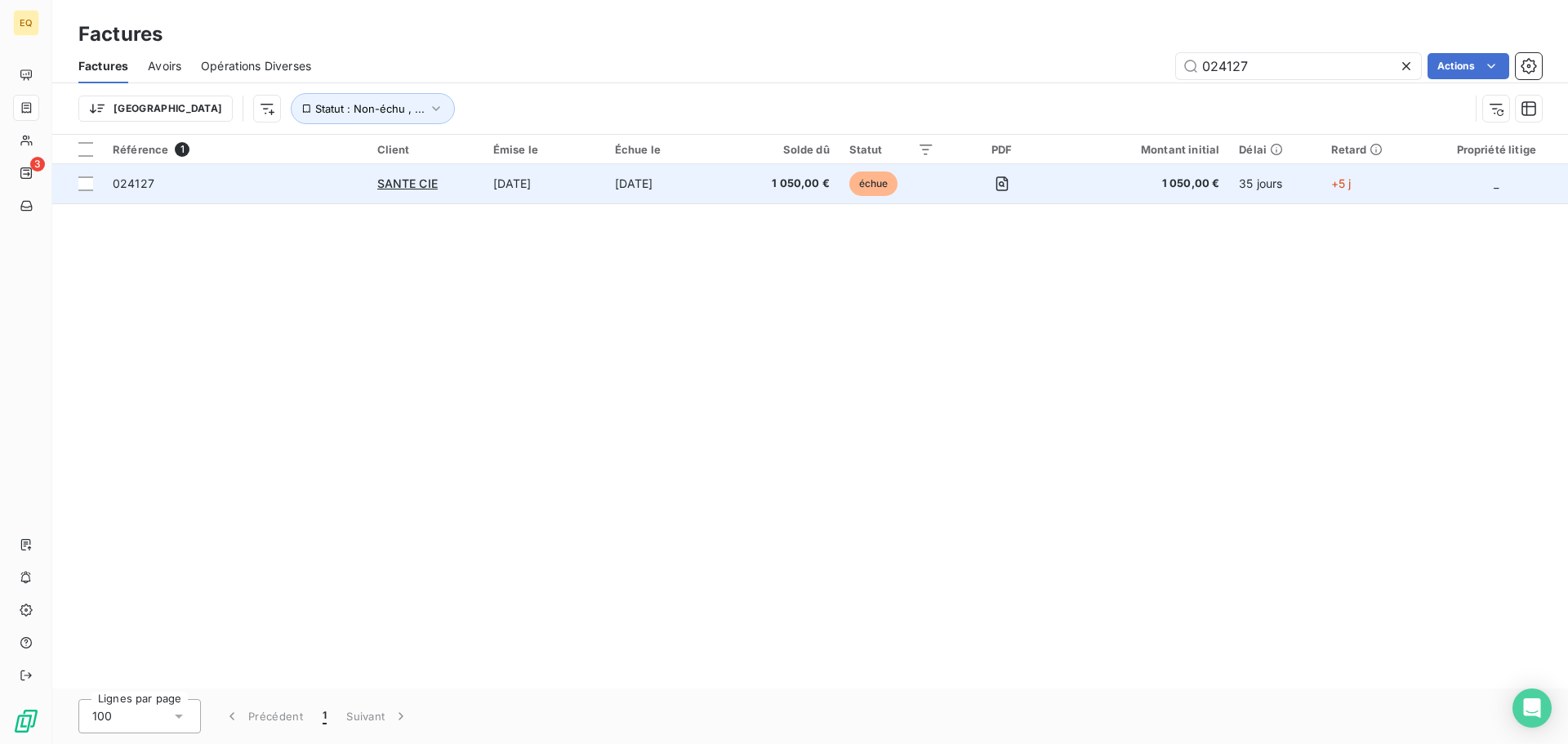
click at [282, 183] on span "024127" at bounding box center [235, 183] width 245 height 16
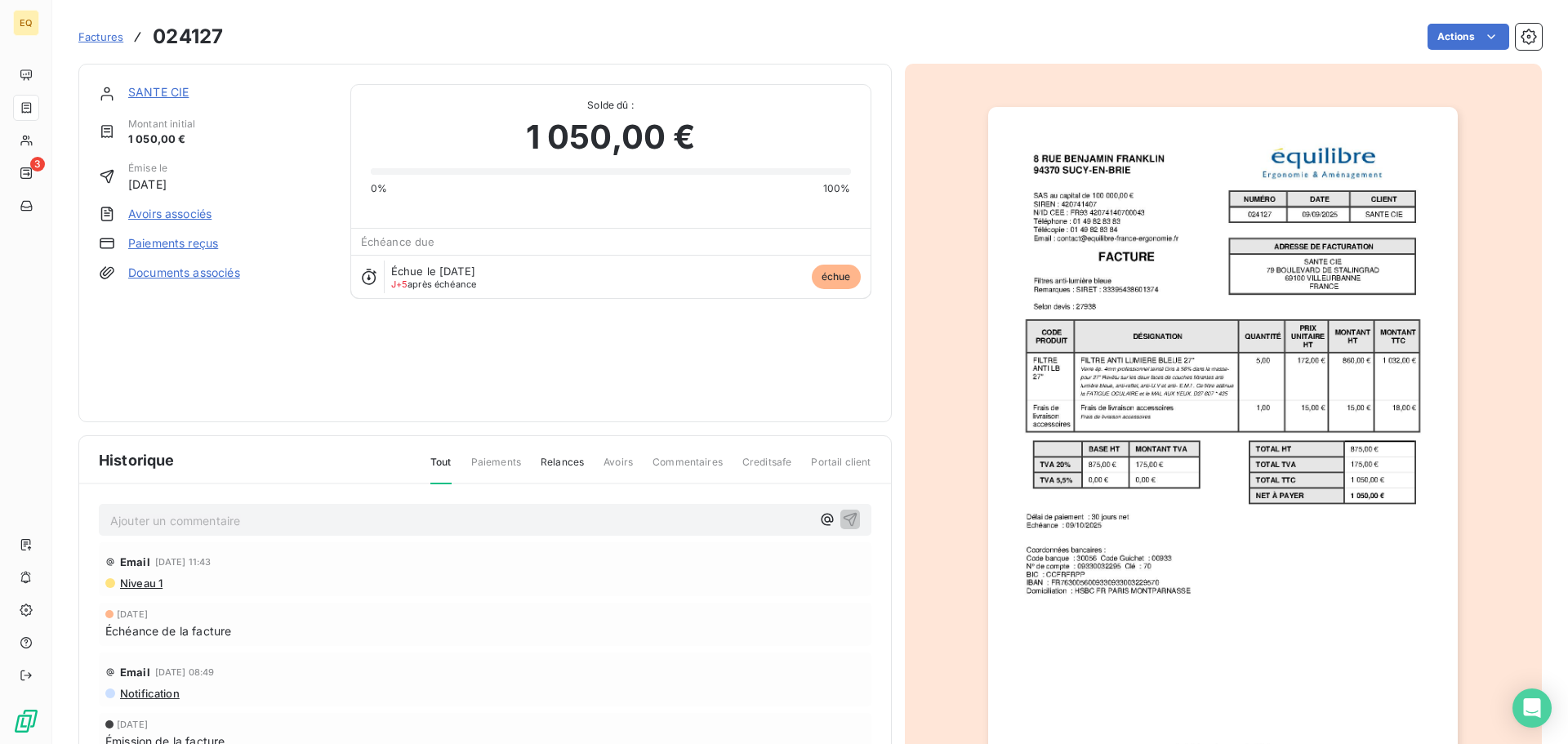
click at [109, 37] on span "Factures" at bounding box center [101, 36] width 45 height 13
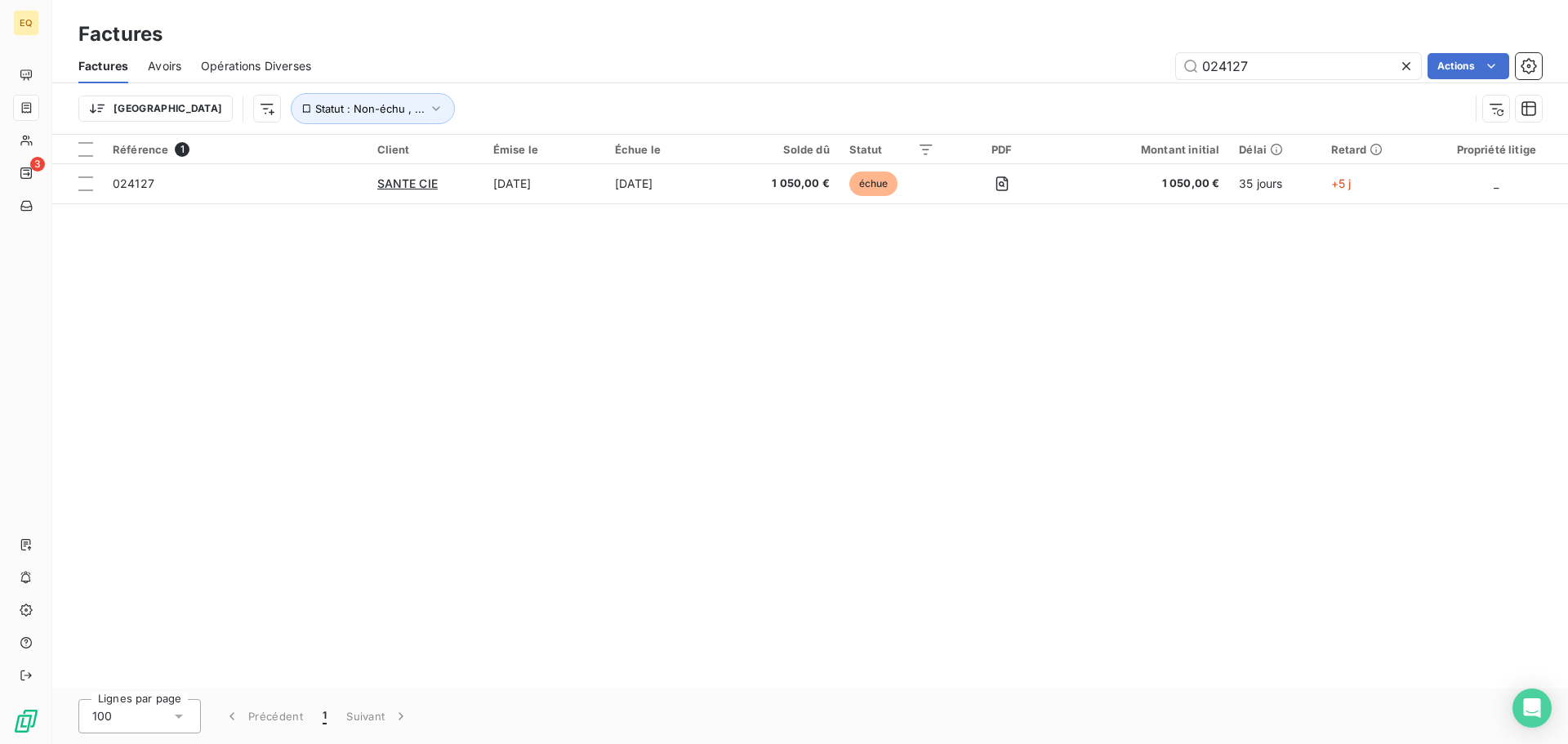
drag, startPoint x: 1279, startPoint y: 66, endPoint x: 1145, endPoint y: 55, distance: 134.5
click at [1147, 56] on div "024127 Actions" at bounding box center [936, 66] width 1211 height 26
type input "024141"
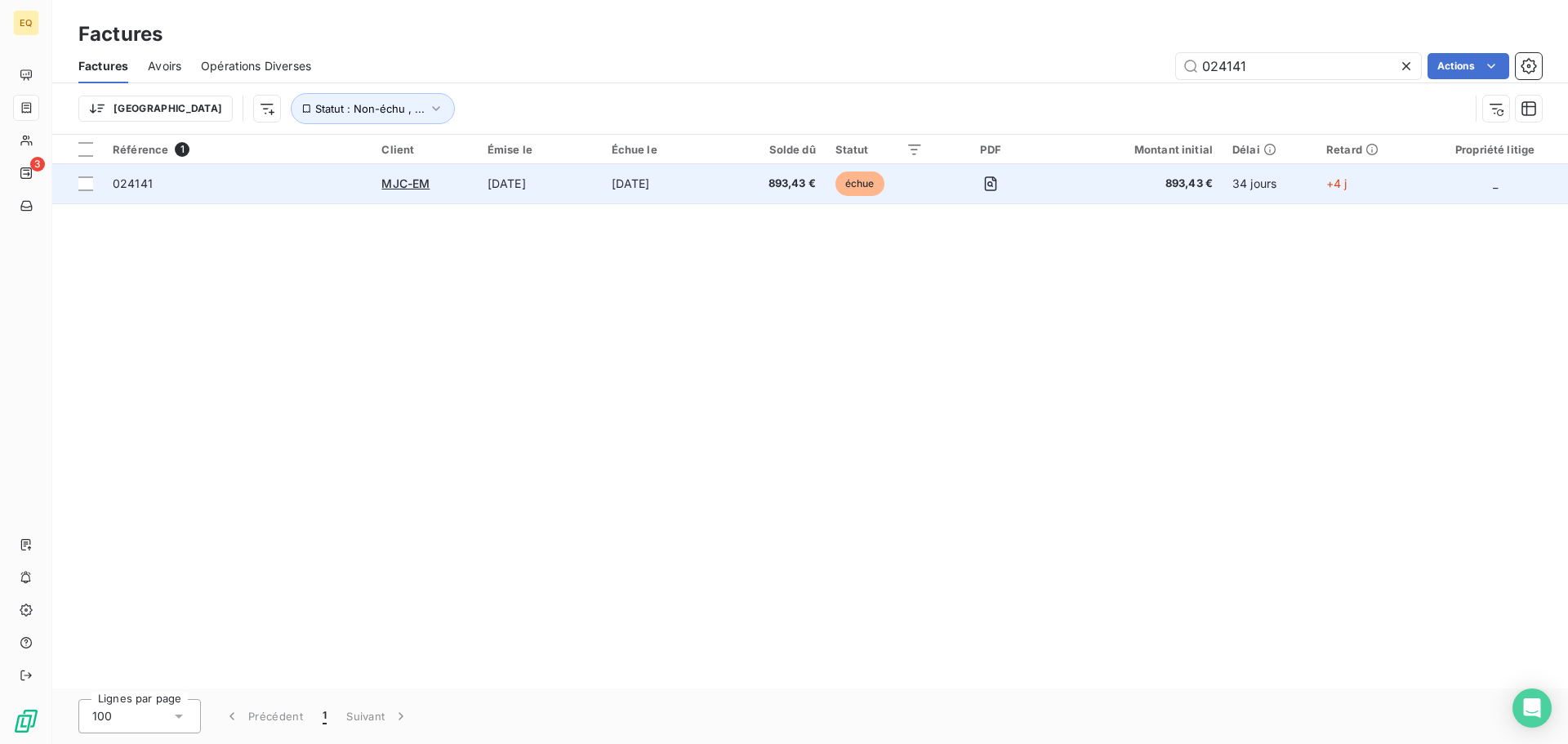
click at [283, 189] on span "024141" at bounding box center [237, 183] width 249 height 16
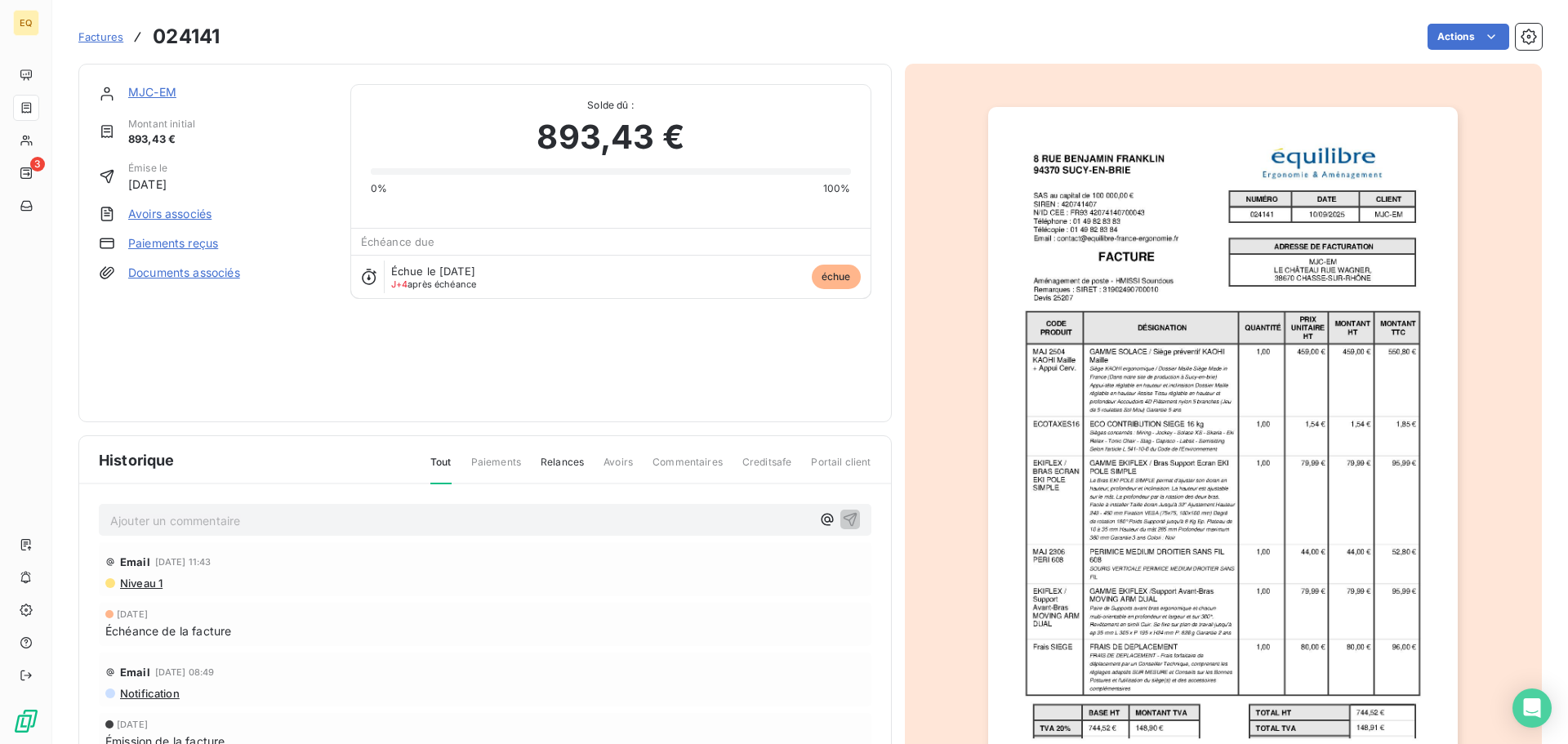
click at [148, 90] on link "MJC-EM" at bounding box center [152, 92] width 48 height 14
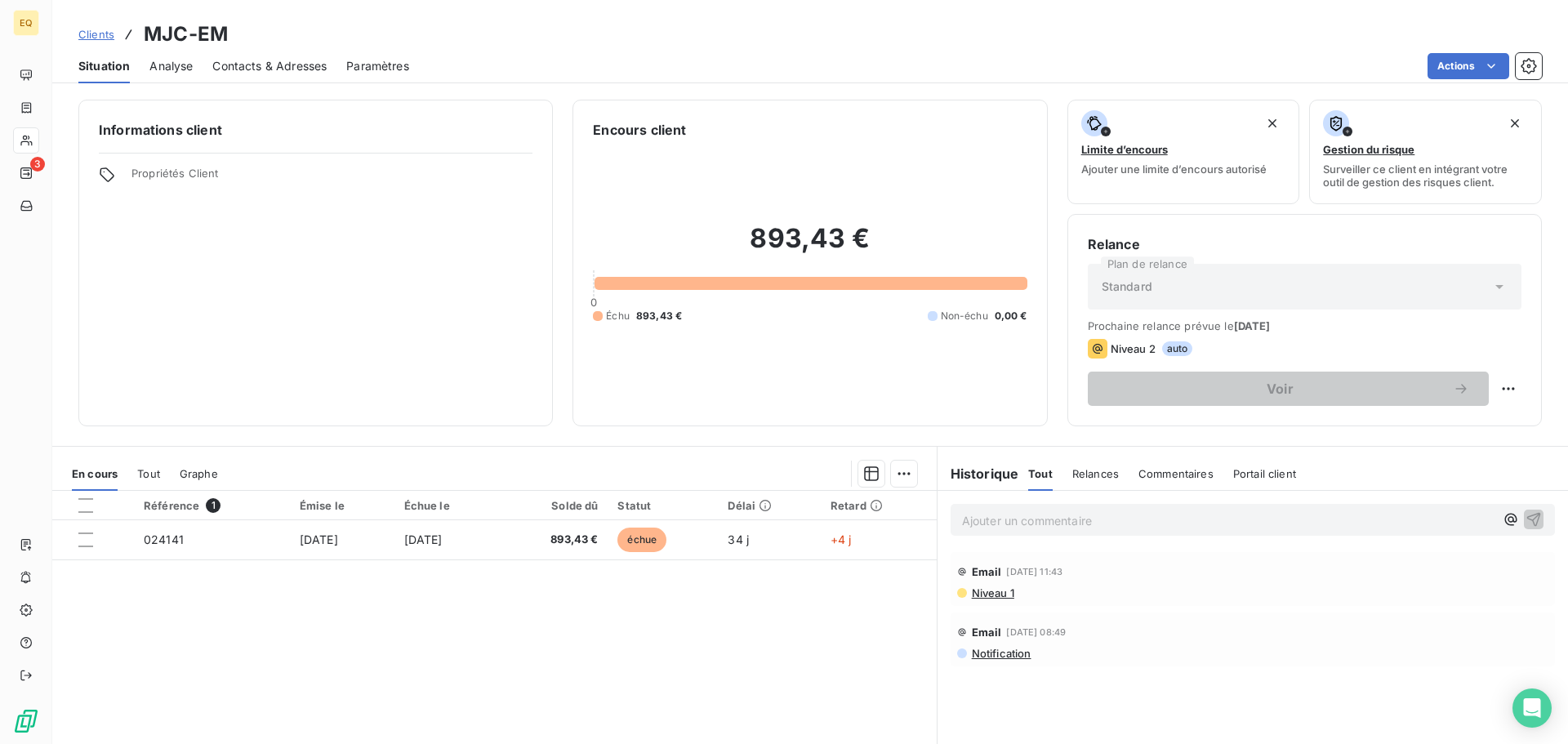
click at [278, 62] on span "Contacts & Adresses" at bounding box center [270, 65] width 115 height 16
